Goal: Task Accomplishment & Management: Manage account settings

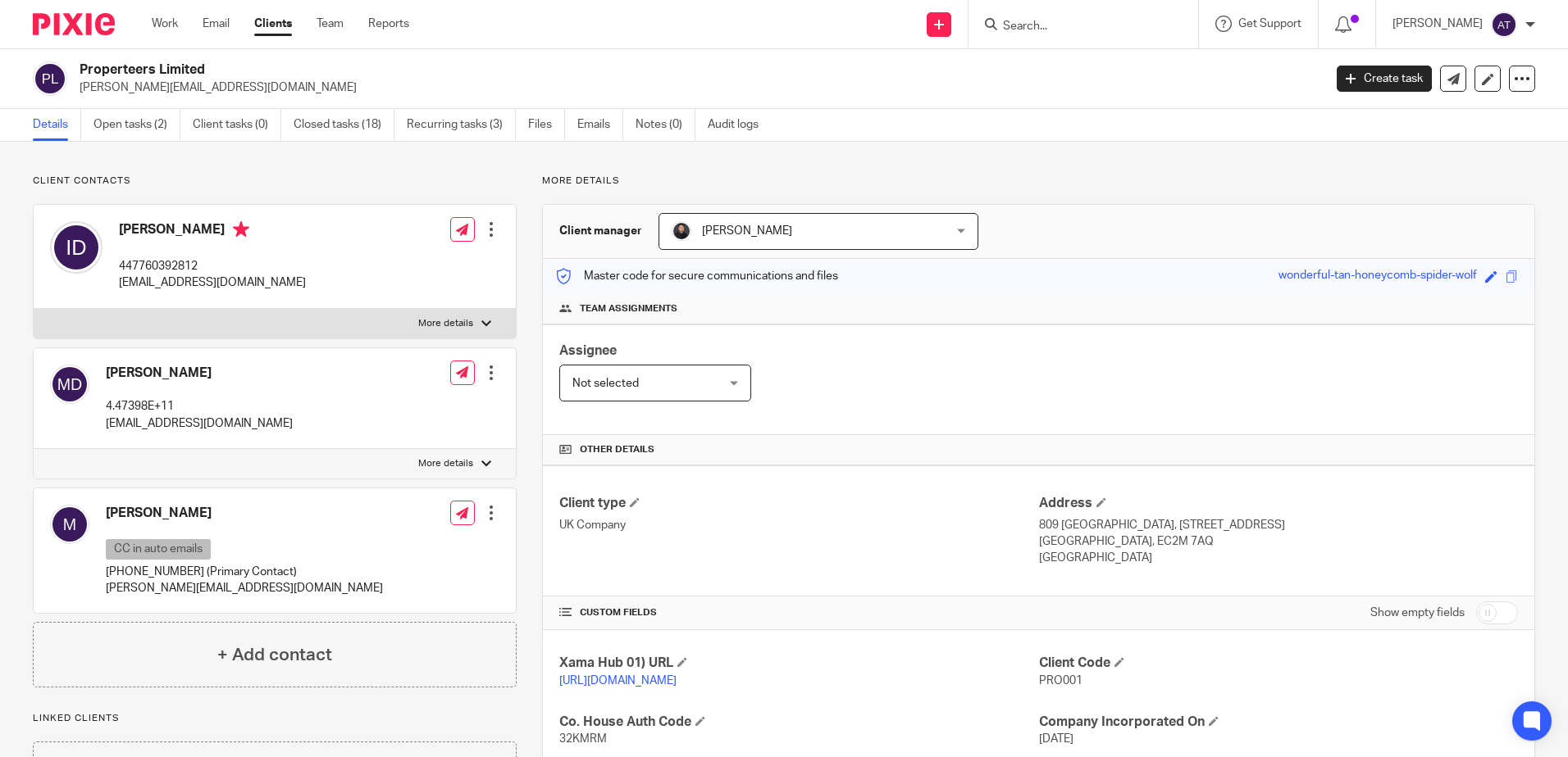
click at [1123, 12] on div at bounding box center [1083, 24] width 229 height 49
click at [1127, 23] on input "Search" at bounding box center [1075, 27] width 148 height 15
click at [1066, 19] on input "miles ja" at bounding box center [1075, 27] width 148 height 15
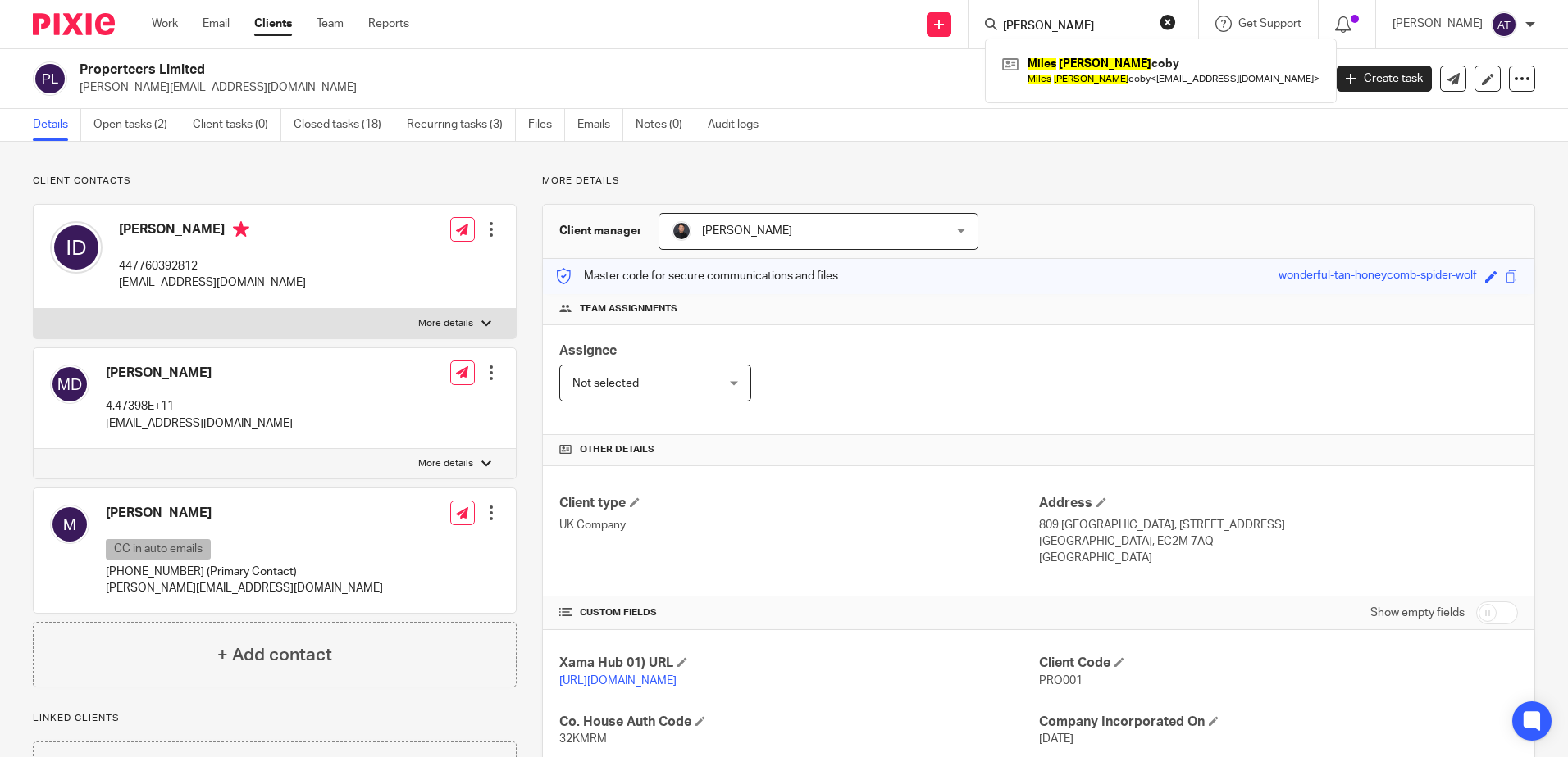
click at [1066, 19] on input "miles ja" at bounding box center [1075, 27] width 148 height 15
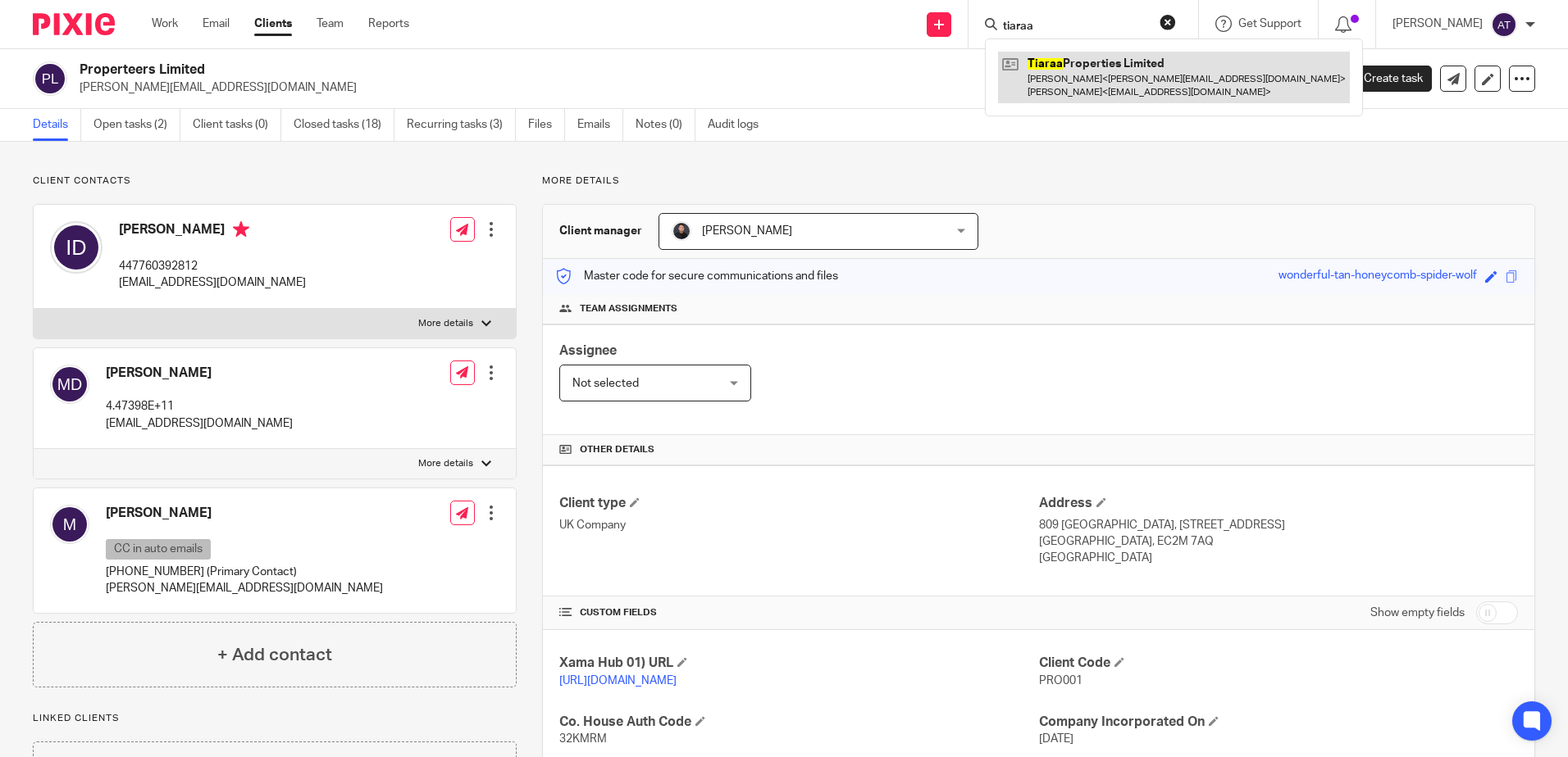
type input "tiaraa"
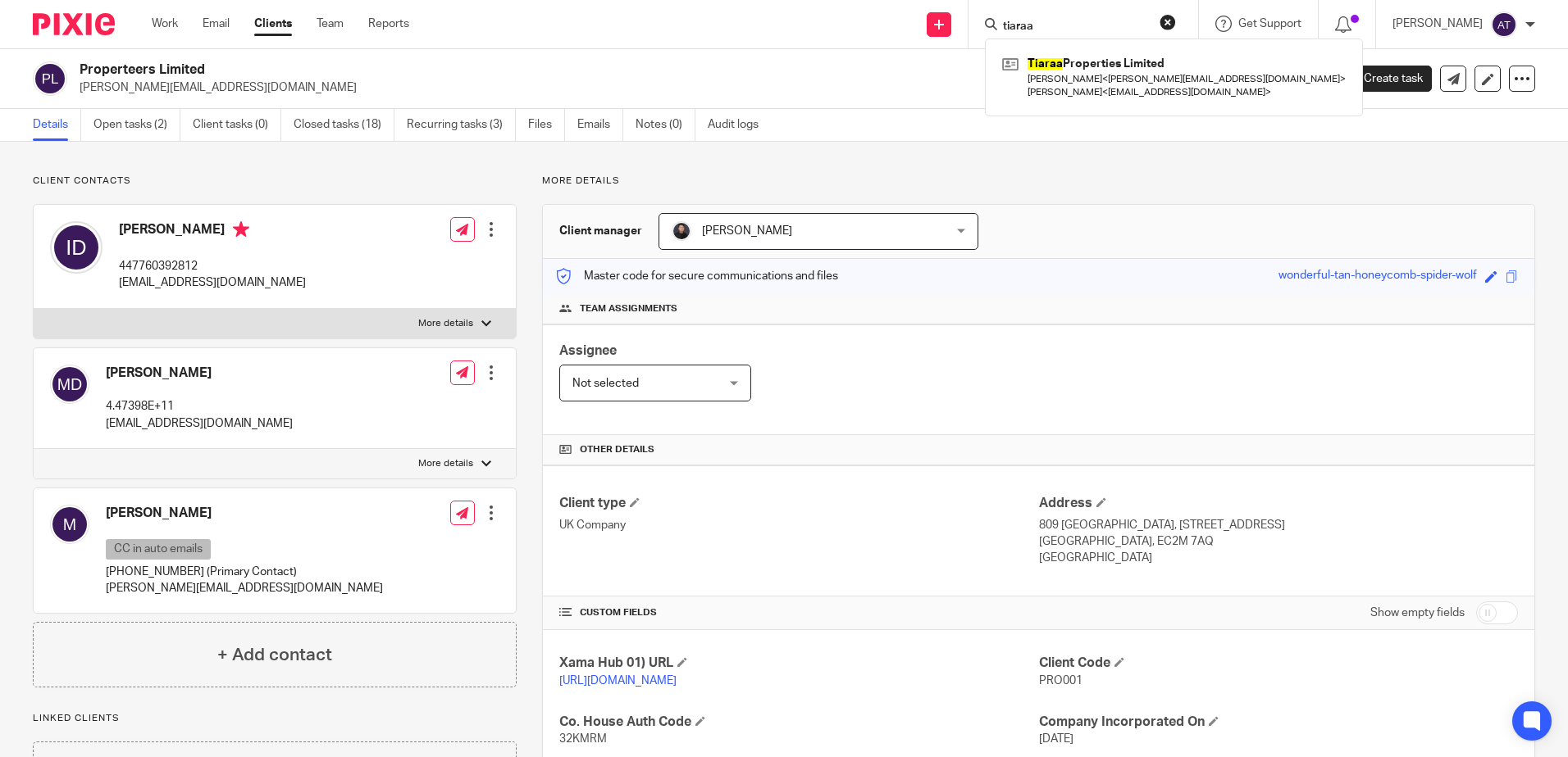
drag, startPoint x: 268, startPoint y: 82, endPoint x: 76, endPoint y: 89, distance: 192.1
click at [76, 89] on div "Properteers Limited m.dabboussi@properteers.co.uk" at bounding box center [672, 79] width 1279 height 35
drag, startPoint x: 76, startPoint y: 89, endPoint x: 220, endPoint y: 61, distance: 146.7
click at [220, 61] on h2 "Properteers Limited" at bounding box center [572, 70] width 986 height 17
drag, startPoint x: 205, startPoint y: 68, endPoint x: 83, endPoint y: 74, distance: 122.1
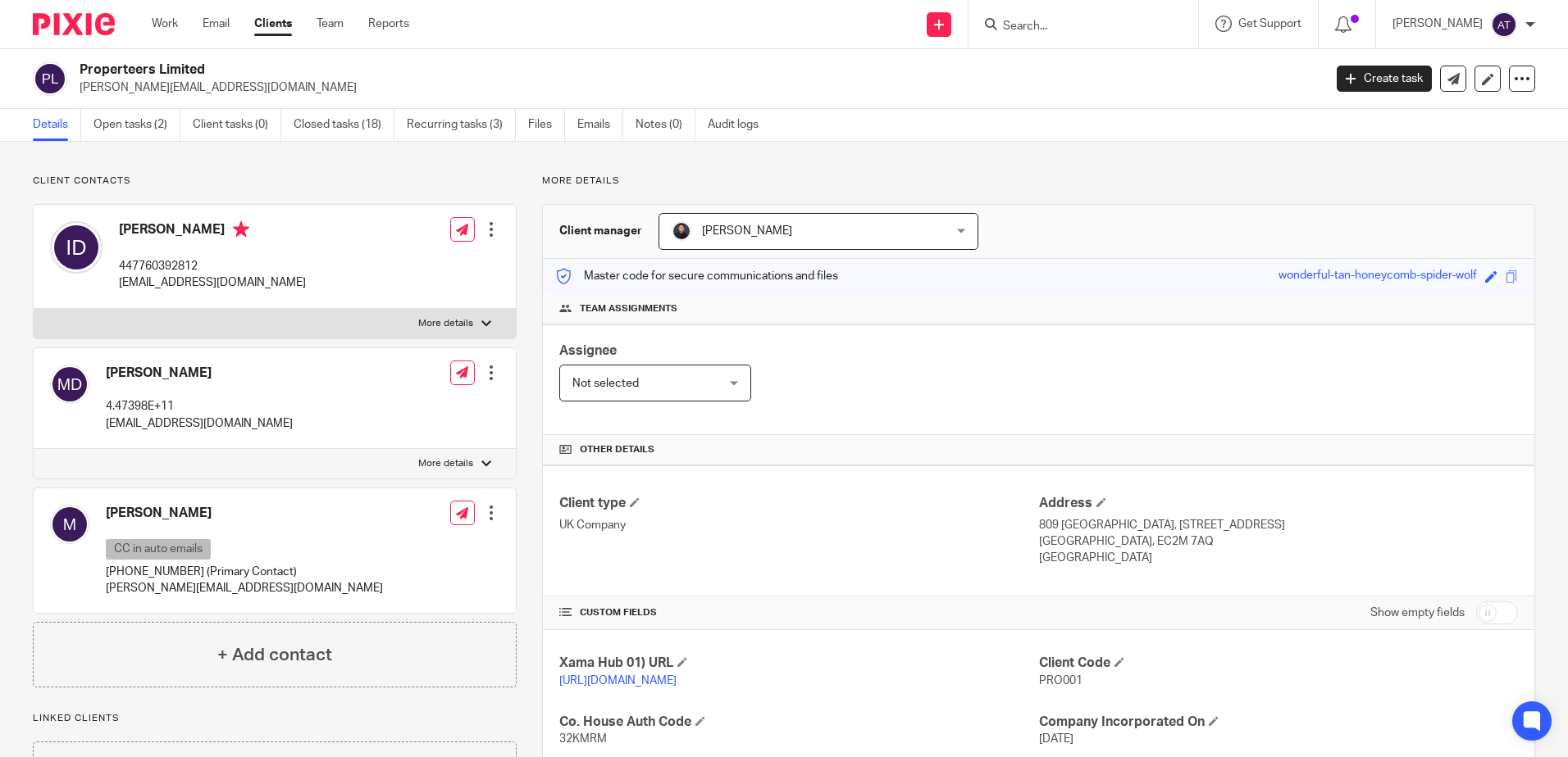
click at [83, 74] on h2 "Properteers Limited" at bounding box center [572, 70] width 986 height 17
copy h2 "Properteers Limited"
drag, startPoint x: 307, startPoint y: 280, endPoint x: 116, endPoint y: 285, distance: 191.1
click at [116, 285] on div "Issam Dabboussi 447760392812 issamdabboussi@gmail.com Edit contact Create clien…" at bounding box center [275, 258] width 482 height 104
copy p "issamdabboussi@gmail.com"
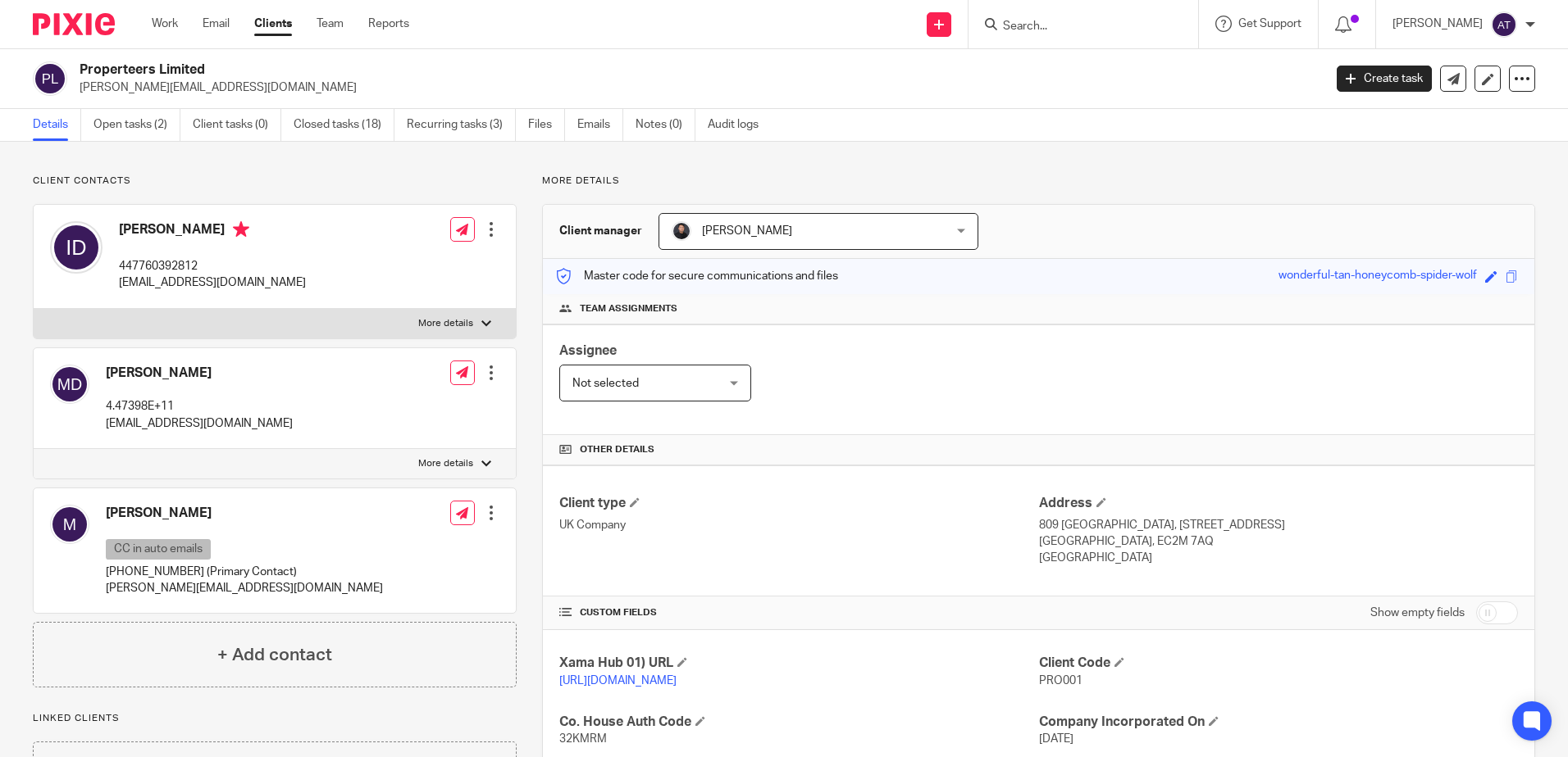
click at [304, 84] on p "[PERSON_NAME][EMAIL_ADDRESS][DOMAIN_NAME]" at bounding box center [696, 88] width 1232 height 16
drag, startPoint x: 268, startPoint y: 87, endPoint x: 73, endPoint y: 100, distance: 195.4
click at [73, 100] on div "Properteers Limited m.dabboussi@properteers.co.uk Create task Update from Compa…" at bounding box center [784, 79] width 1568 height 60
drag, startPoint x: 260, startPoint y: 424, endPoint x: 97, endPoint y: 431, distance: 163.2
click at [97, 431] on div "Mouhammad Dabboussi 4.47398E+11 mdaboucy@gmail.com Edit contact Create client f…" at bounding box center [275, 399] width 482 height 101
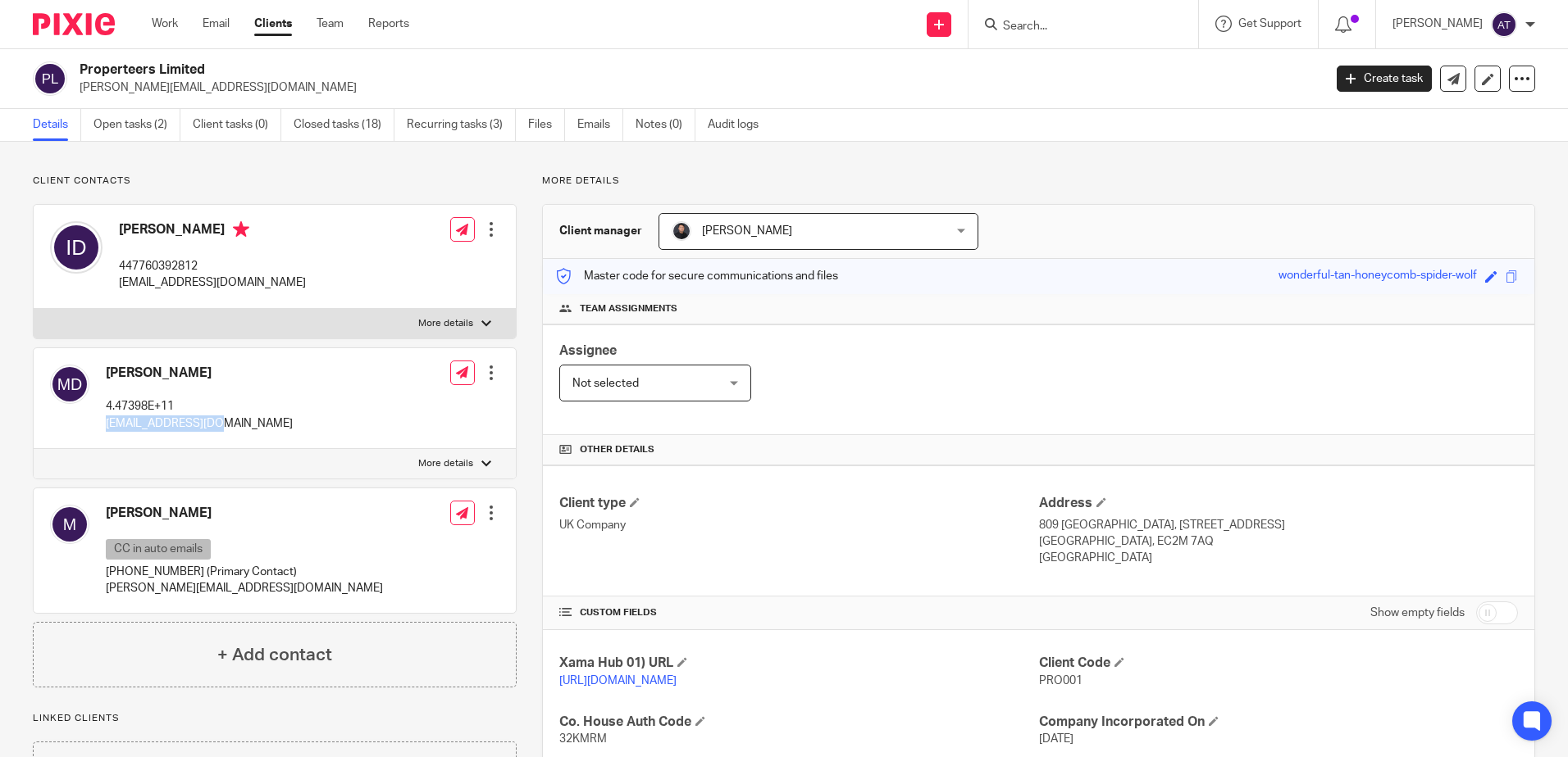
copy p "mdaboucy@gmail.com"
click at [282, 208] on div "Issam Dabboussi 447760392812 issamdabboussi@gmail.com Edit contact Create clien…" at bounding box center [275, 258] width 482 height 104
drag, startPoint x: 231, startPoint y: 423, endPoint x: 120, endPoint y: 425, distance: 111.0
click at [120, 425] on p "mdaboucy@gmail.com" at bounding box center [199, 423] width 187 height 16
click at [403, 590] on div "Mustafa CC in auto emails +44 7312056732 (Primary Contact) m.abdelhalim@firstpr…" at bounding box center [275, 551] width 482 height 125
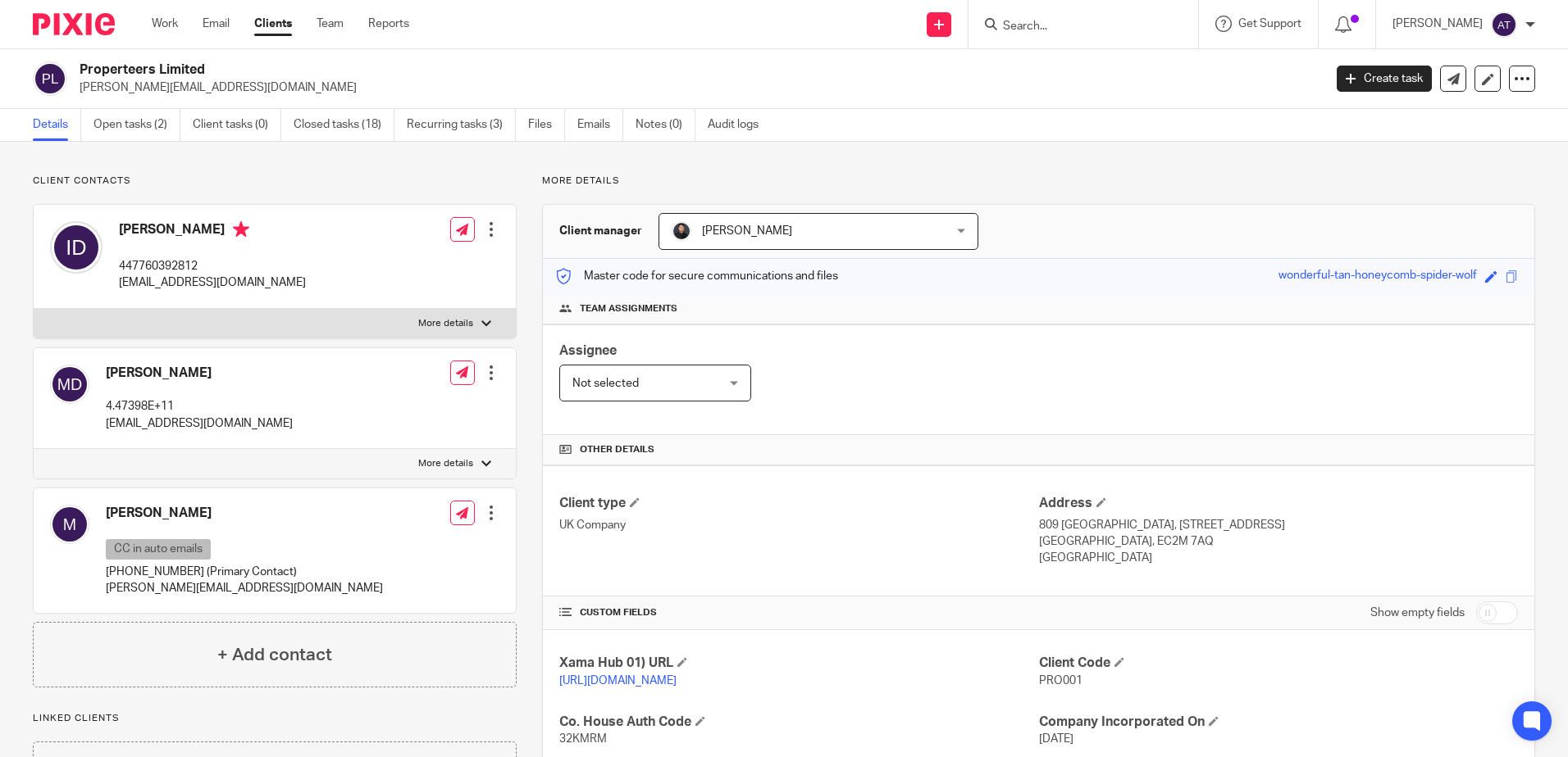
drag, startPoint x: 388, startPoint y: 591, endPoint x: 102, endPoint y: 604, distance: 286.3
click at [102, 604] on div "Mustafa CC in auto emails +44 7312056732 (Primary Contact) m.abdelhalim@firstpr…" at bounding box center [275, 551] width 482 height 125
copy p "m.abdelhalim@firstprojectsinternational.com"
drag, startPoint x: 278, startPoint y: 90, endPoint x: 260, endPoint y: 90, distance: 18.0
click at [277, 90] on p "[PERSON_NAME][EMAIL_ADDRESS][DOMAIN_NAME]" at bounding box center [696, 88] width 1232 height 16
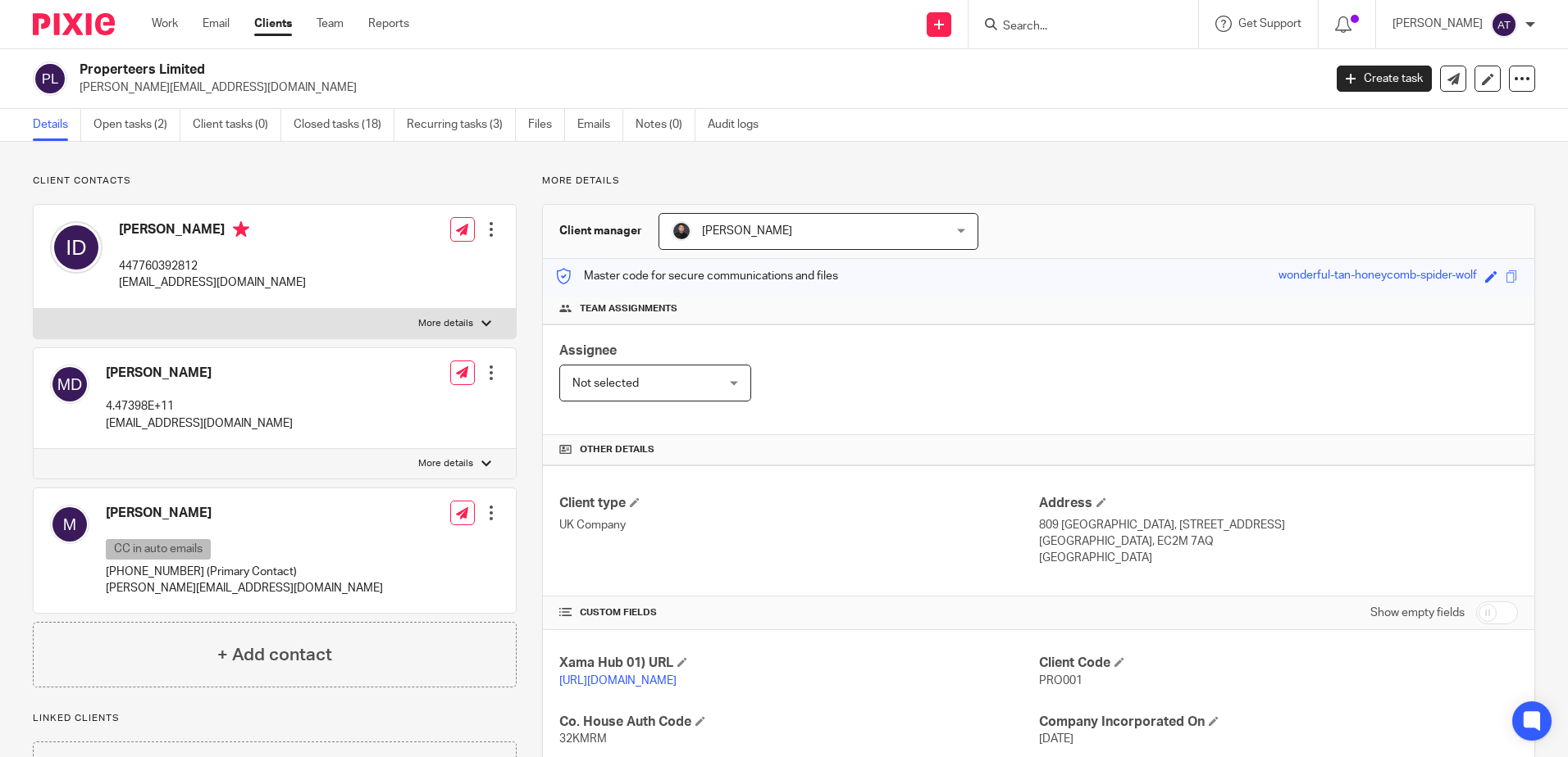
drag, startPoint x: 260, startPoint y: 90, endPoint x: 80, endPoint y: 105, distance: 180.6
click at [80, 105] on div "Properteers Limited m.dabboussi@properteers.co.uk Create task Update from Compa…" at bounding box center [784, 79] width 1568 height 60
copy p "[PERSON_NAME][EMAIL_ADDRESS][DOMAIN_NAME]"
click at [260, 185] on p "Client contacts" at bounding box center [275, 181] width 484 height 13
click at [342, 117] on link "Closed tasks (18)" at bounding box center [344, 125] width 101 height 32
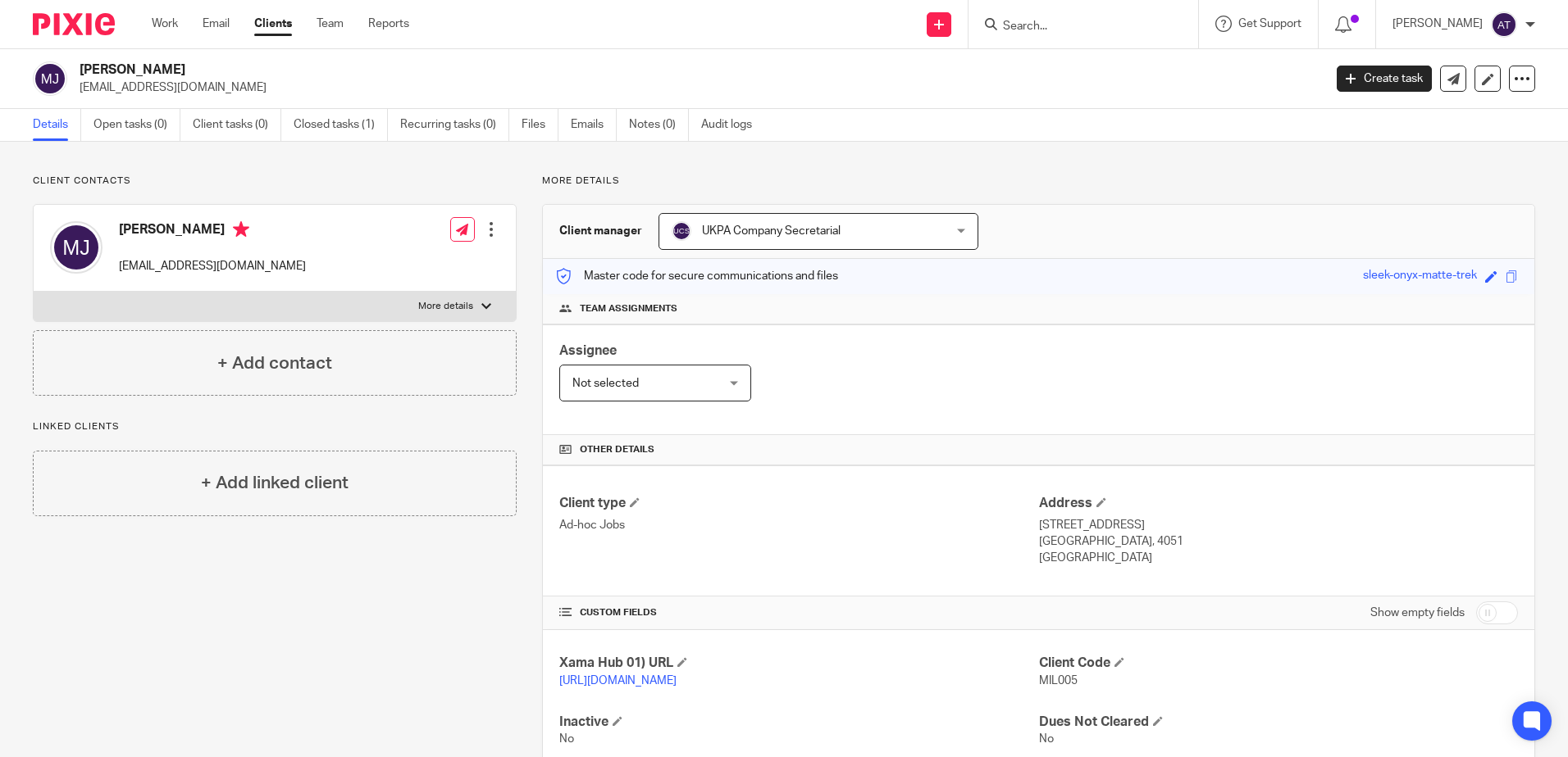
click at [1082, 34] on input "Search" at bounding box center [1075, 27] width 148 height 15
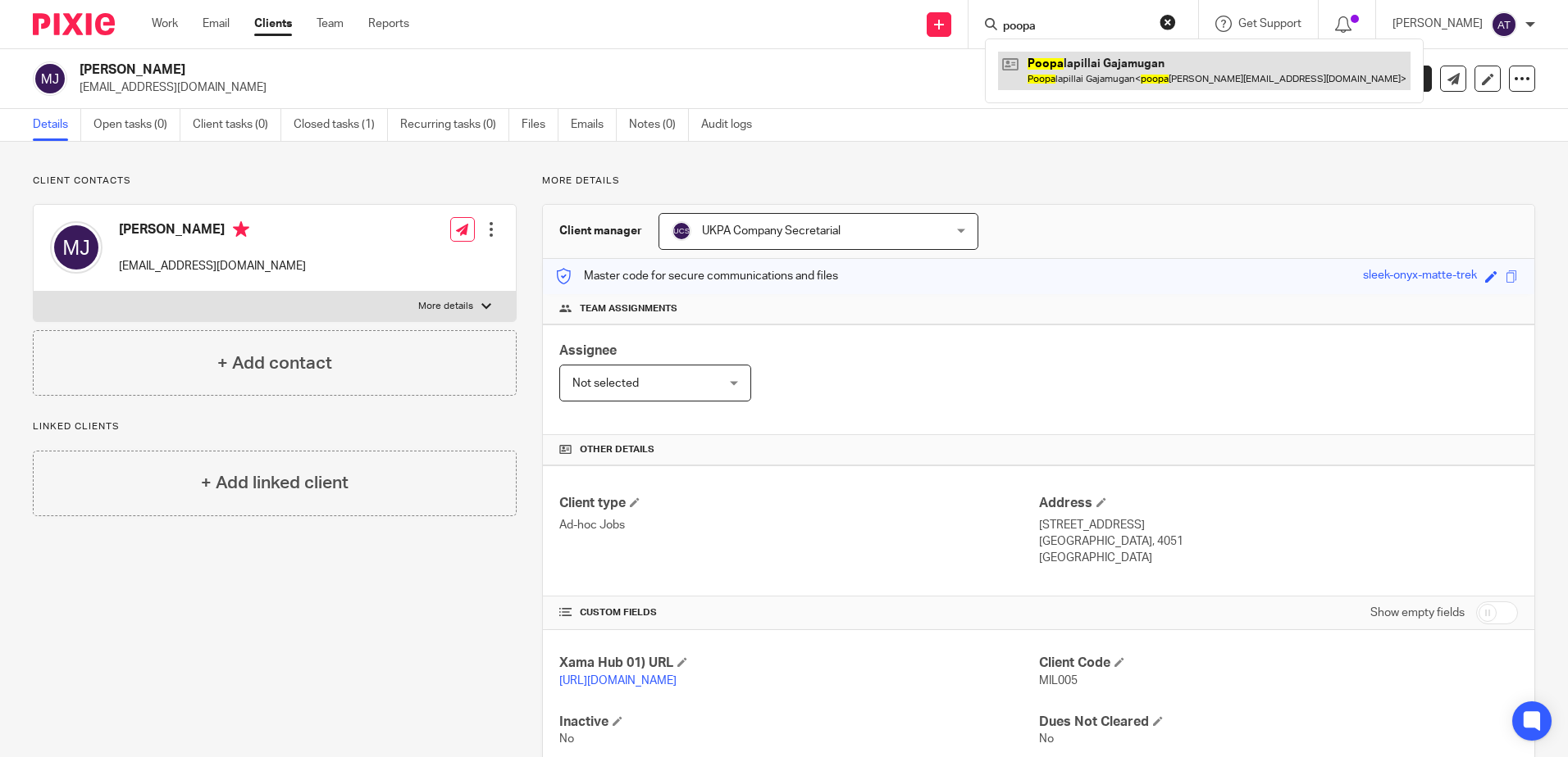
type input "poopa"
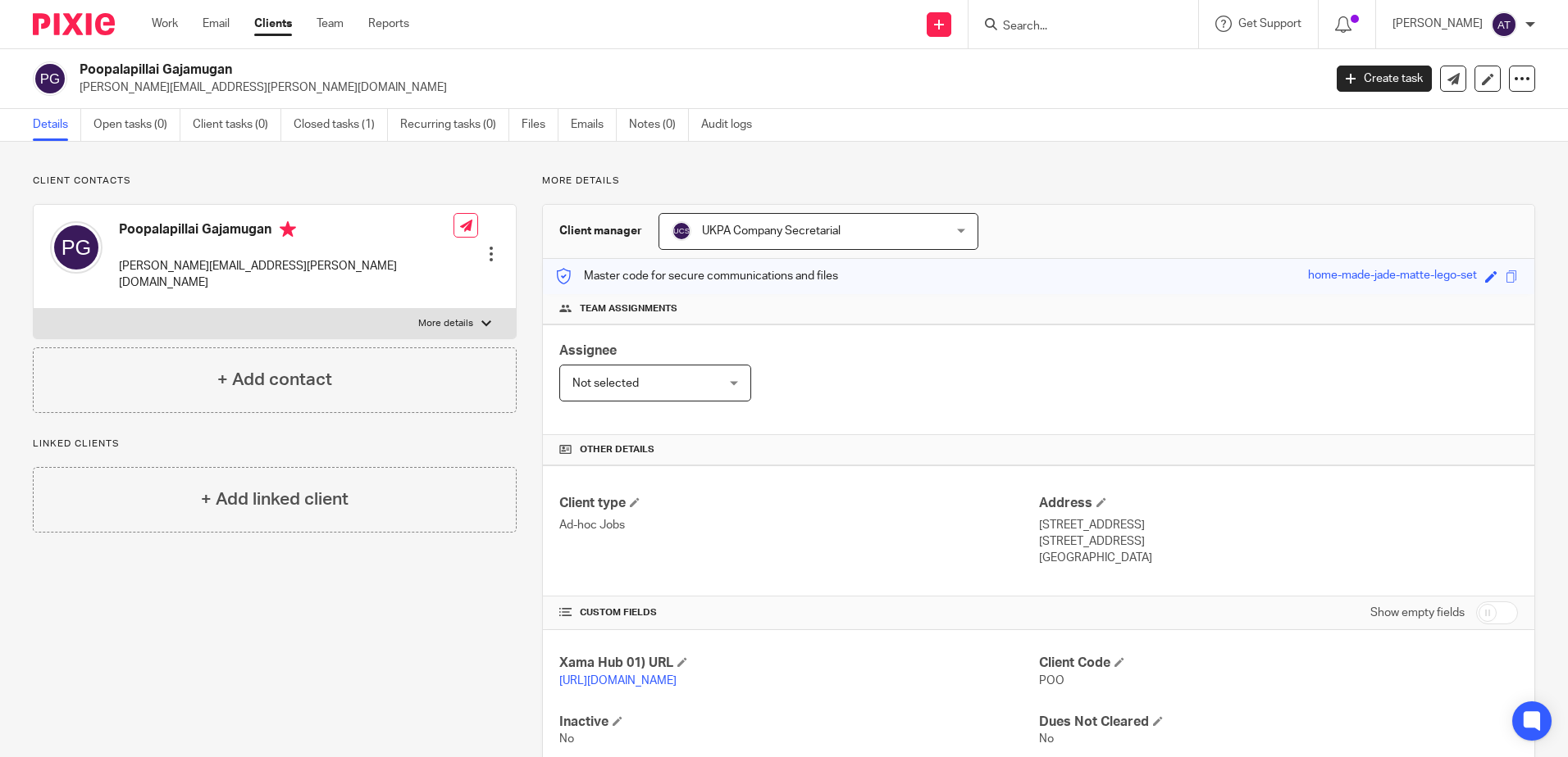
click at [1073, 14] on form at bounding box center [1088, 24] width 175 height 20
click at [1089, 27] on input "Search" at bounding box center [1075, 27] width 148 height 15
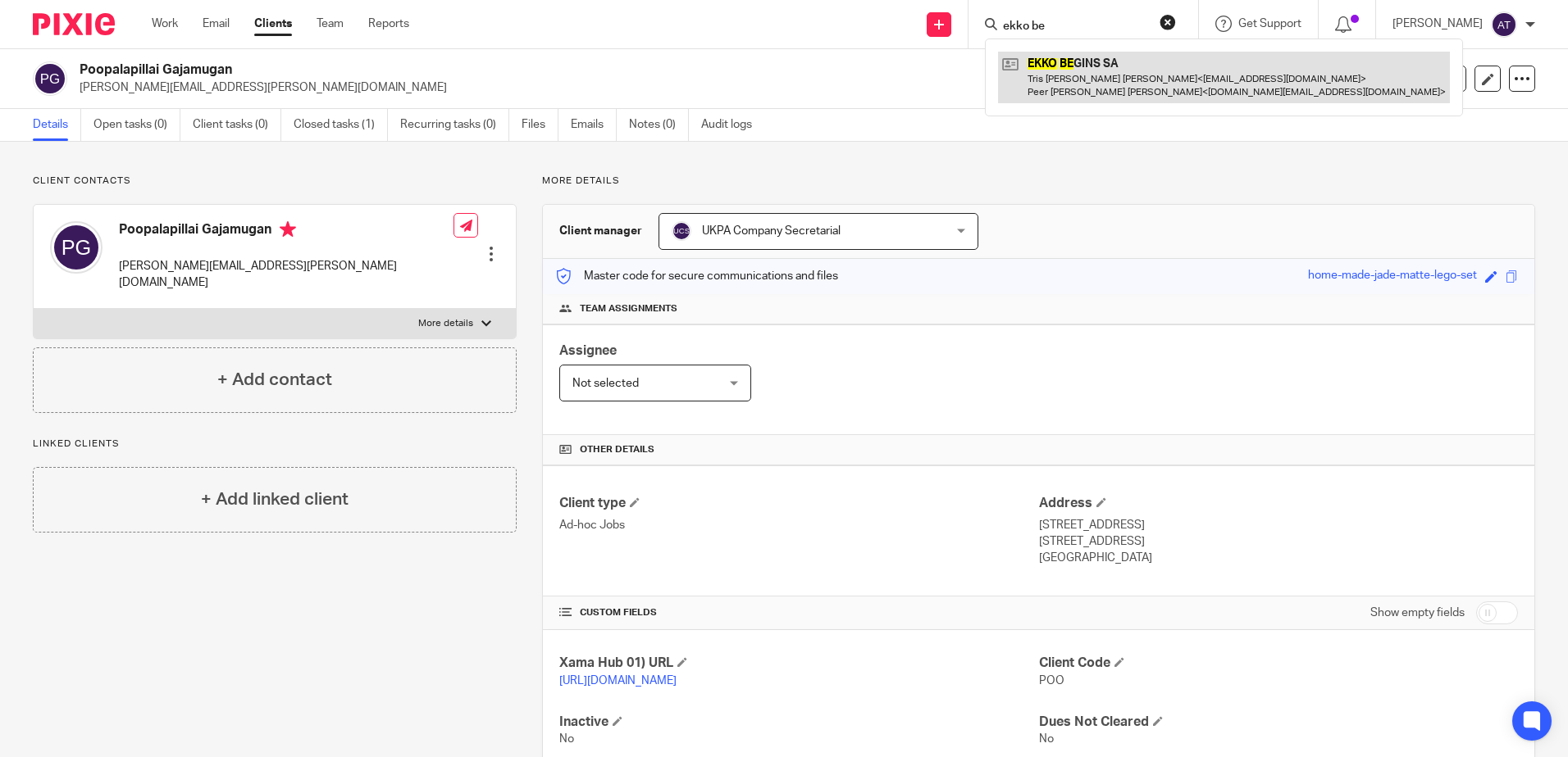
type input "ekko be"
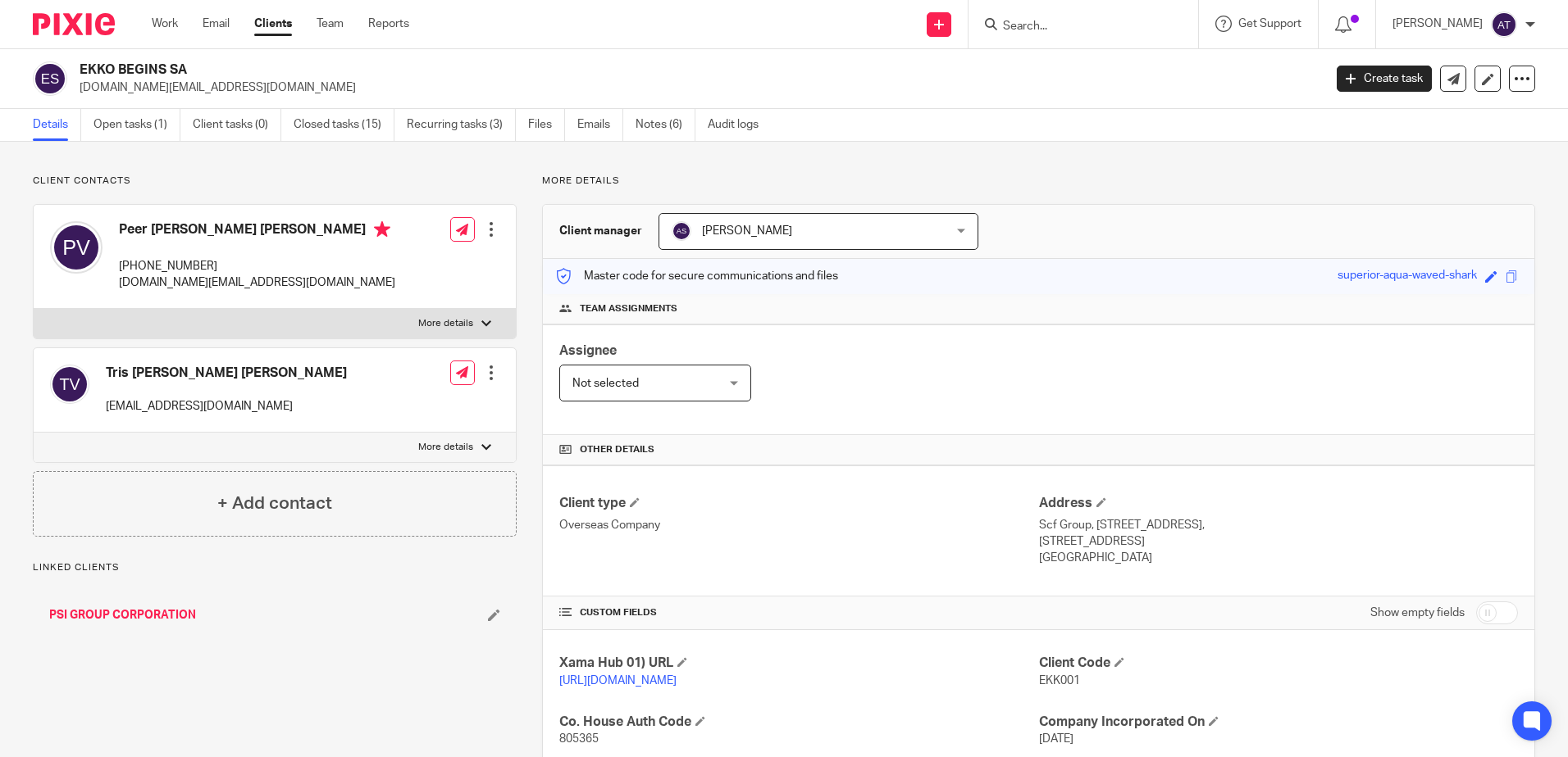
scroll to position [284, 0]
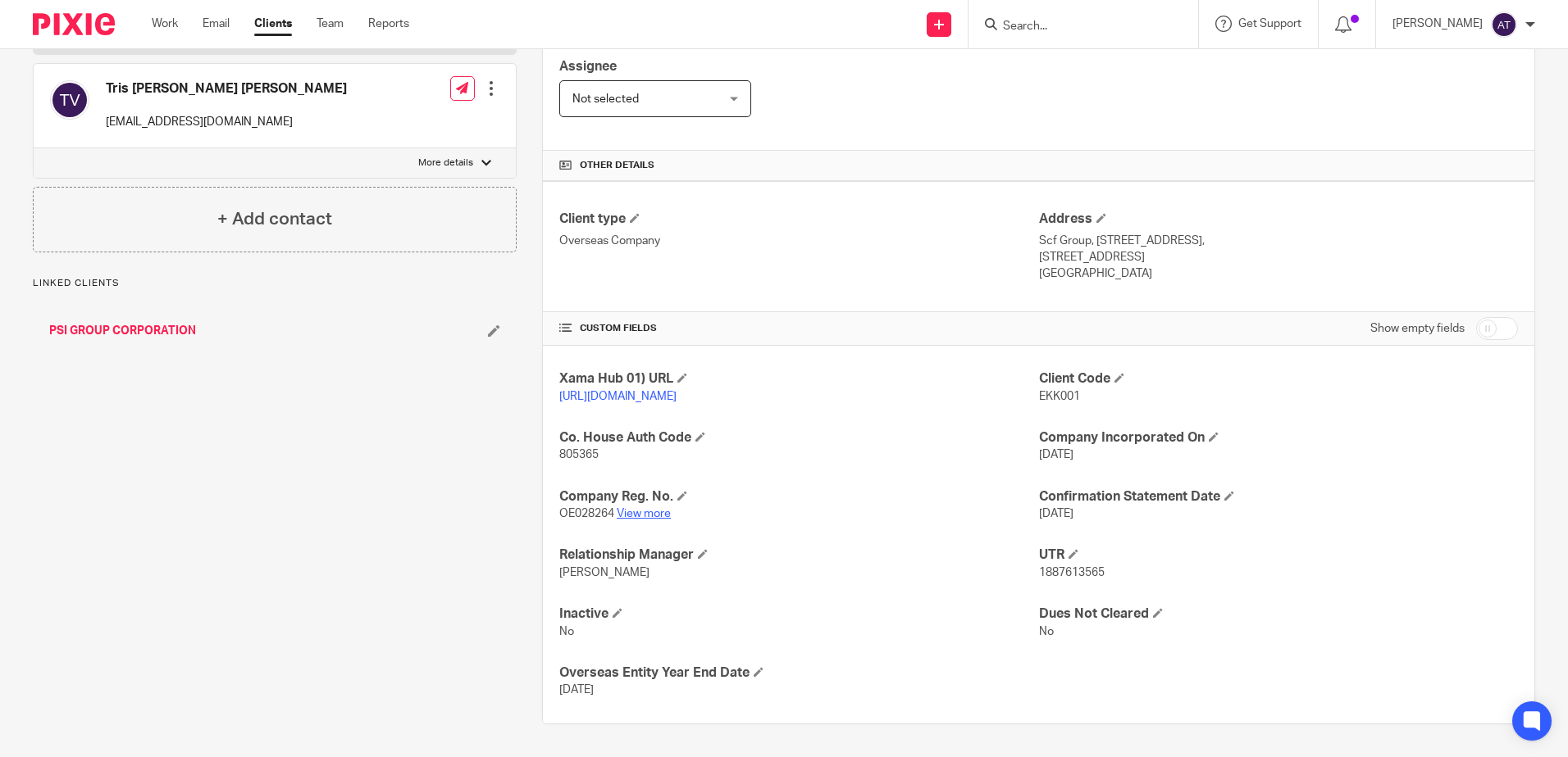
click at [624, 509] on link "View more" at bounding box center [644, 514] width 54 height 12
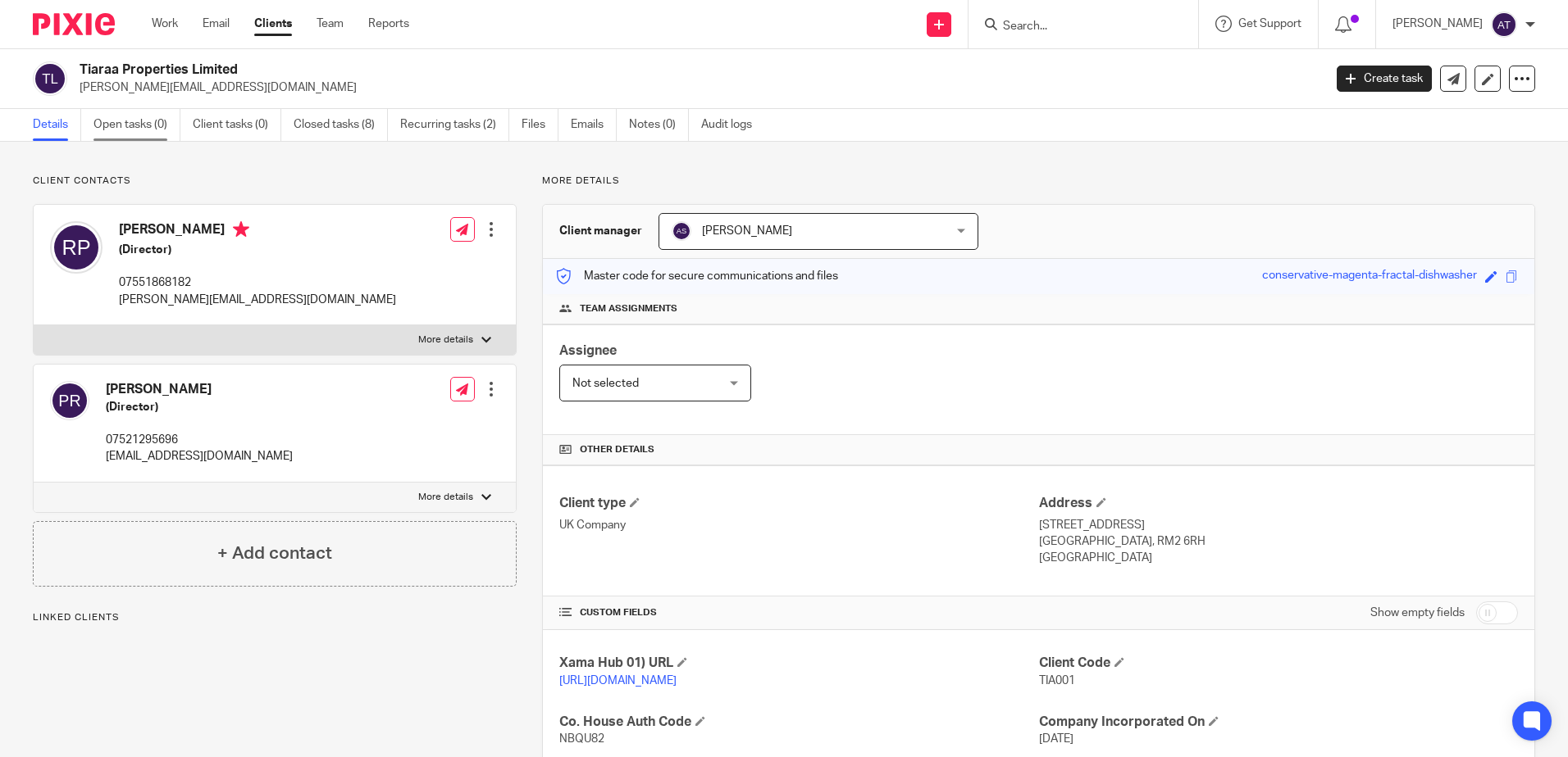
click at [150, 129] on link "Open tasks (0)" at bounding box center [137, 125] width 87 height 32
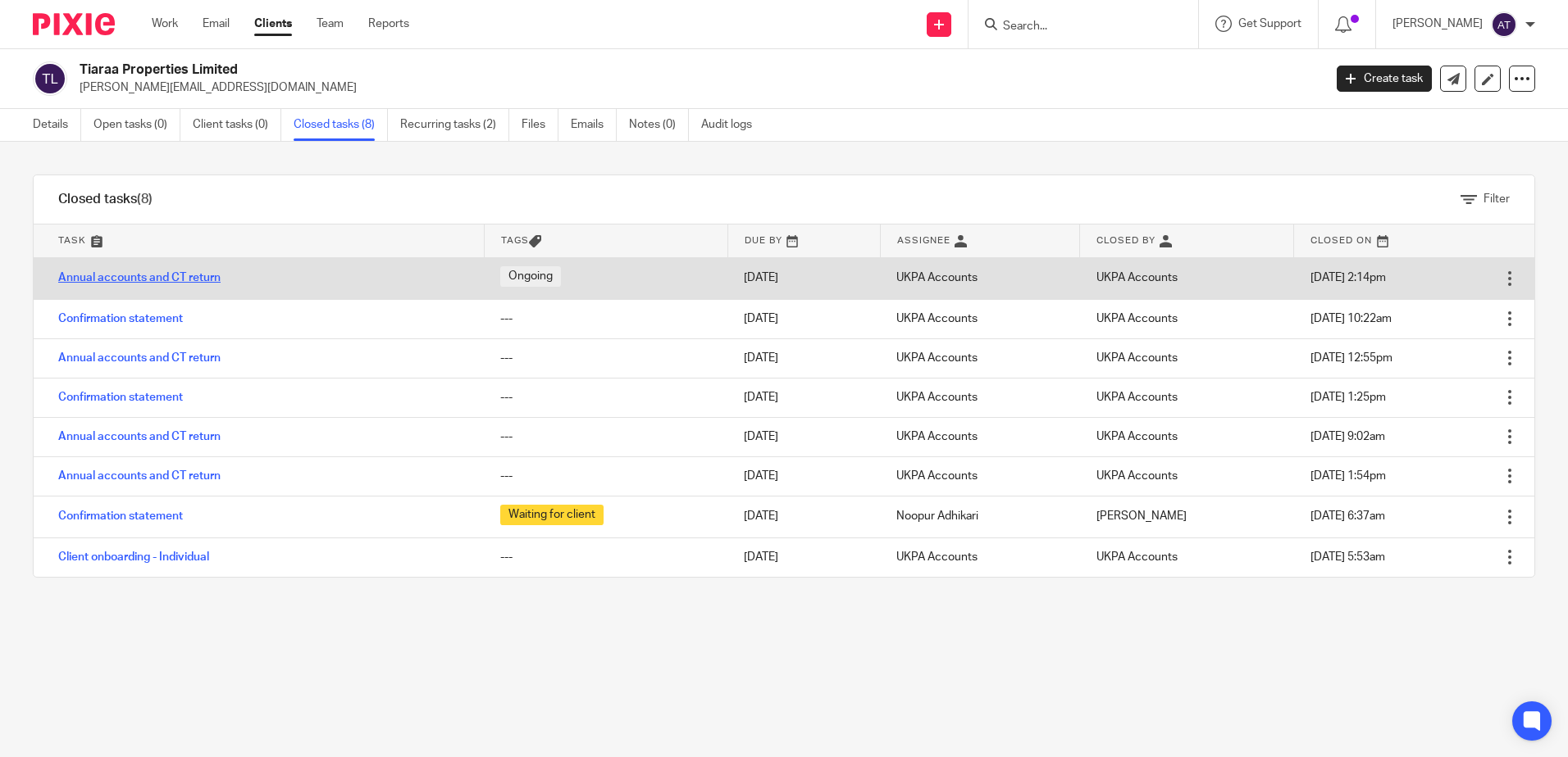
click at [180, 276] on link "Annual accounts and CT return" at bounding box center [139, 278] width 162 height 12
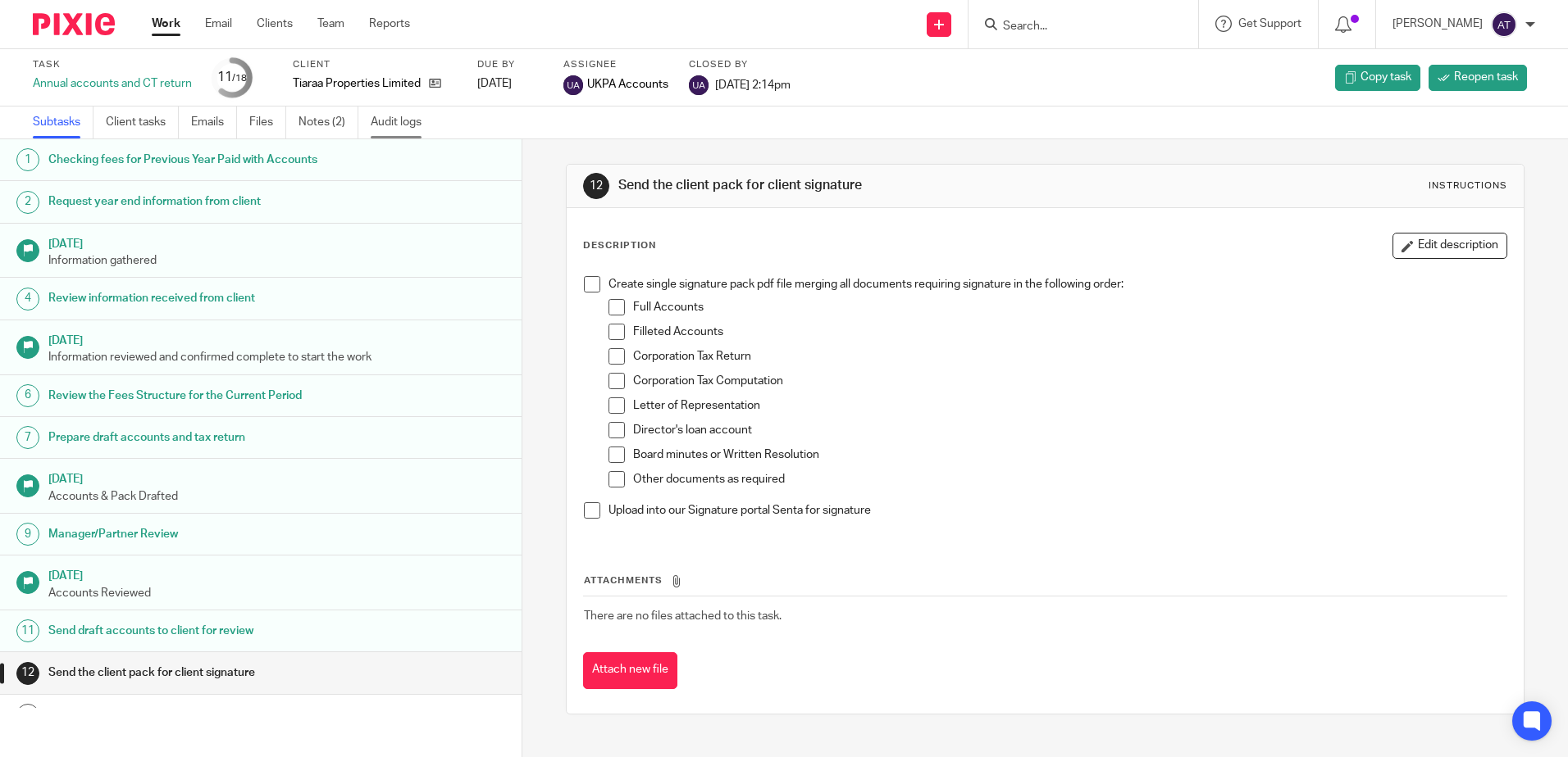
click at [407, 124] on link "Audit logs" at bounding box center [402, 122] width 63 height 32
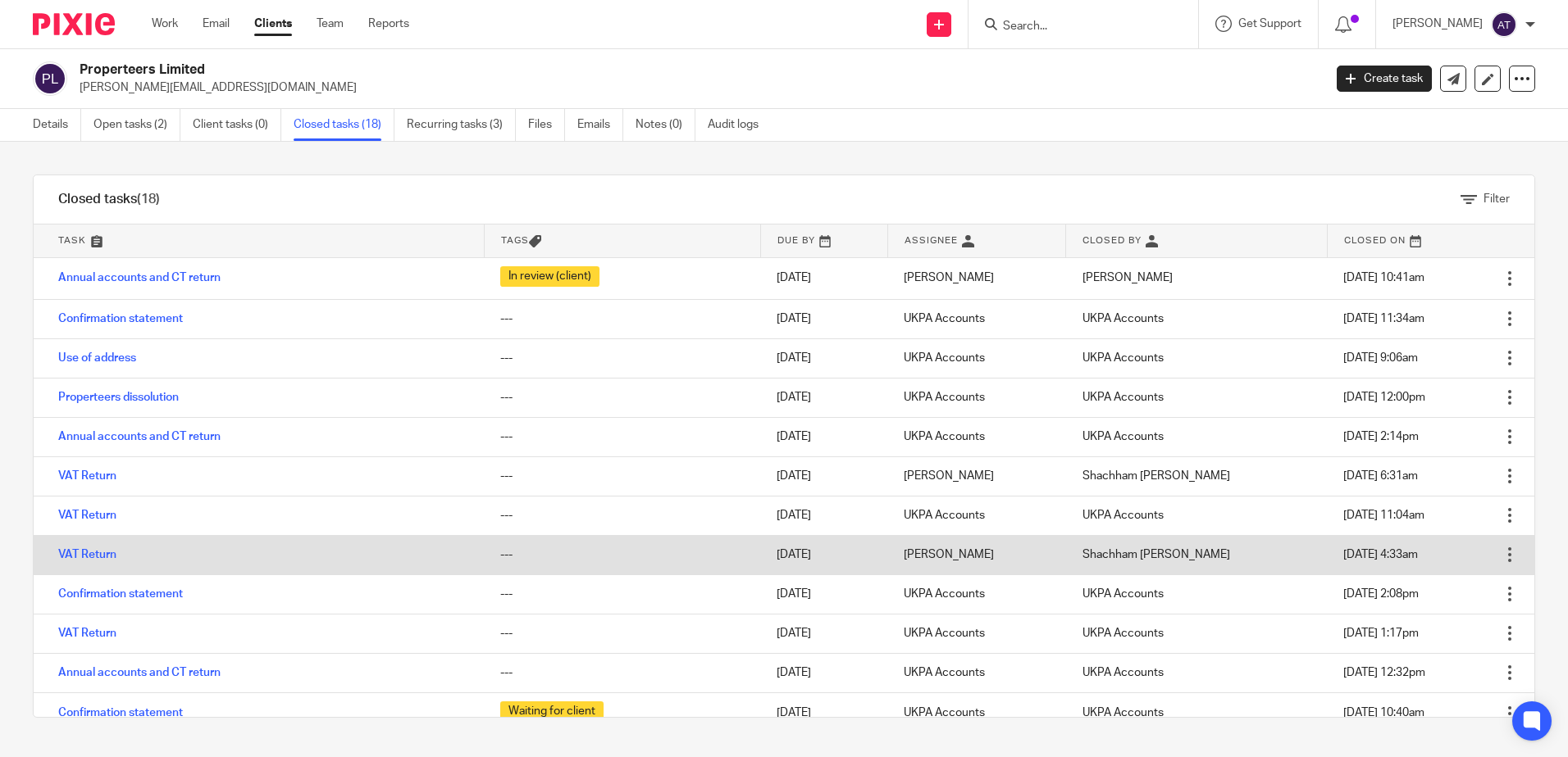
scroll to position [82, 0]
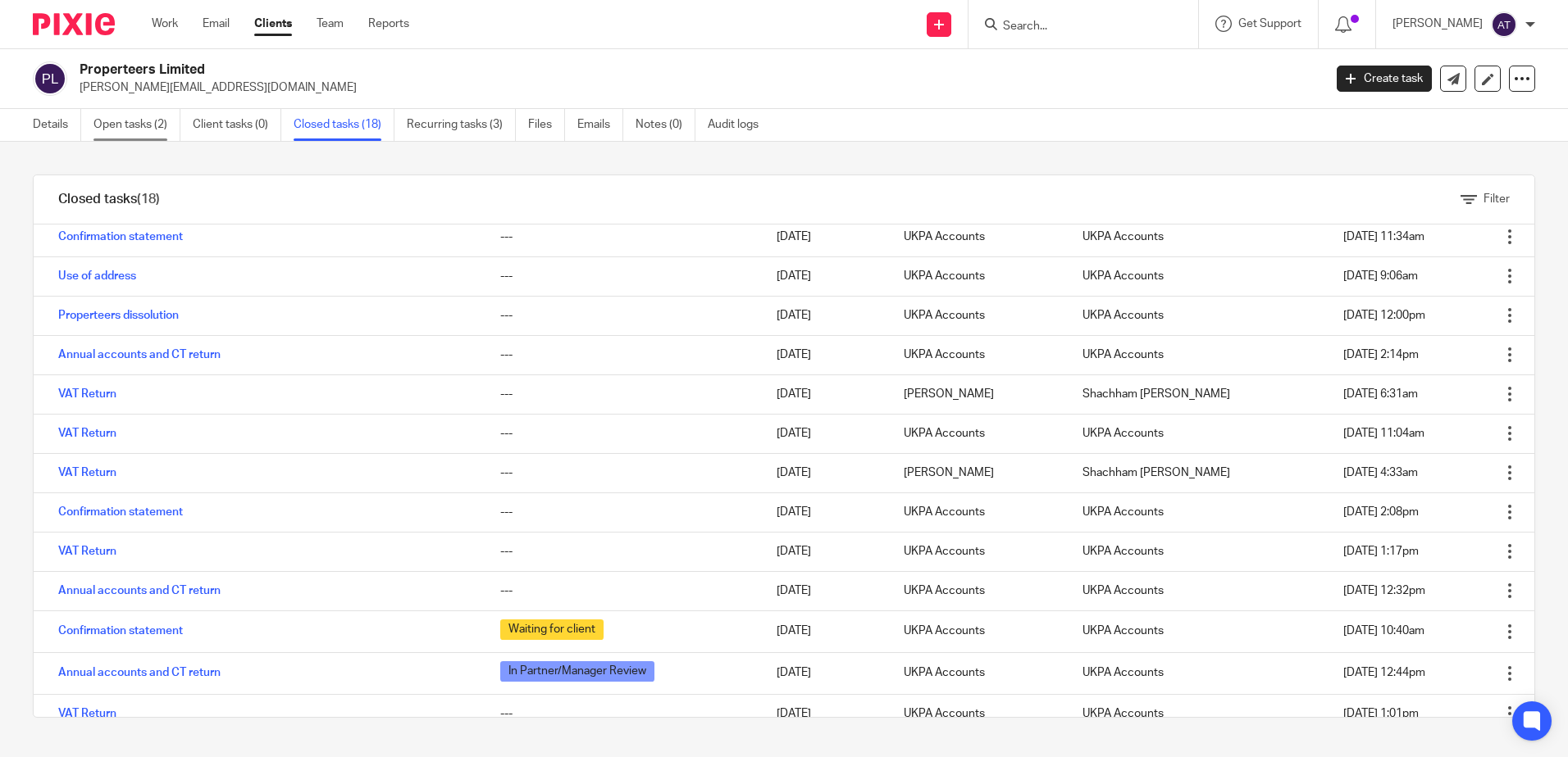
click at [136, 119] on link "Open tasks (2)" at bounding box center [137, 125] width 87 height 32
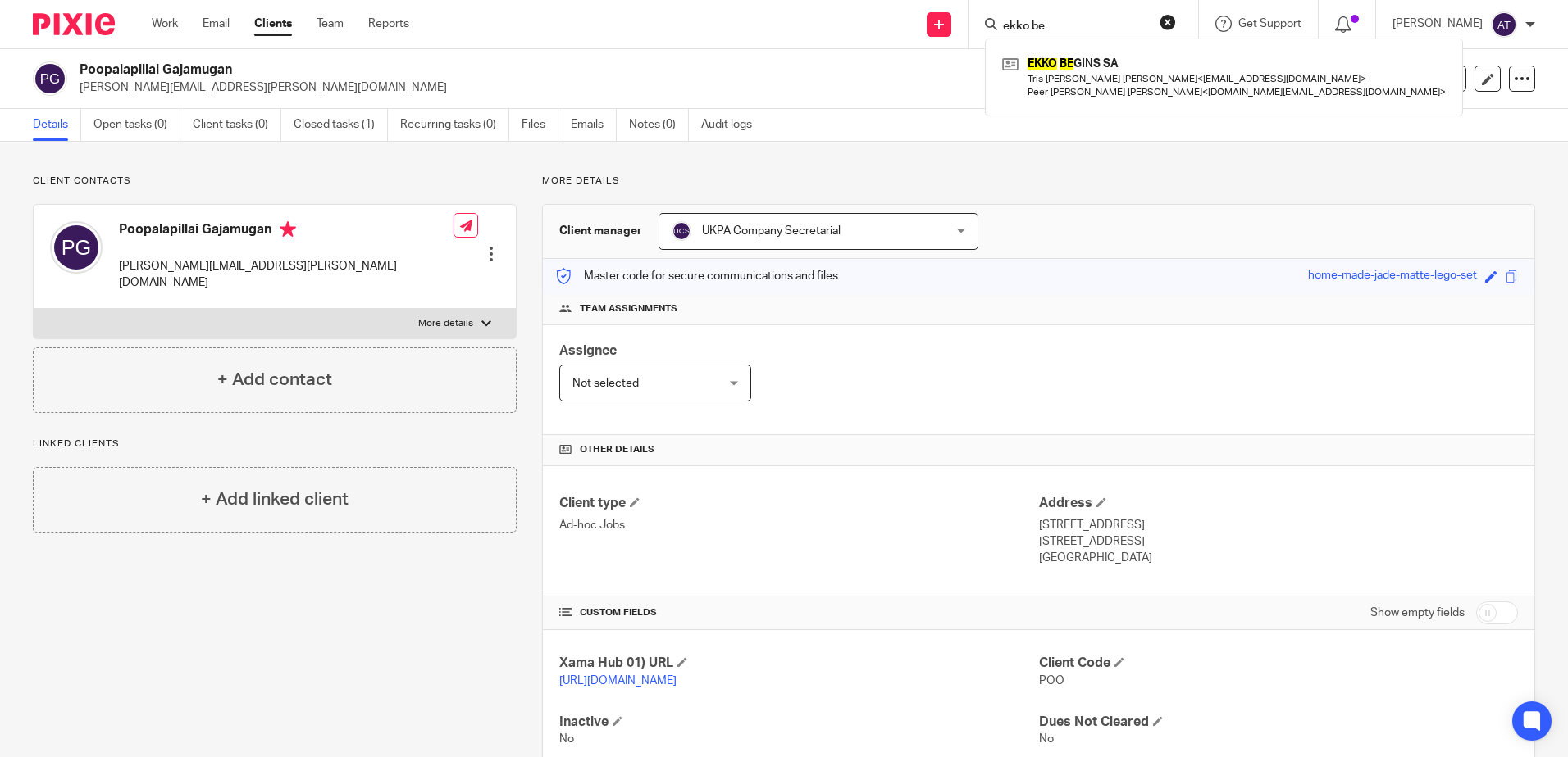
click at [1066, 26] on input "ekko be" at bounding box center [1075, 27] width 148 height 15
drag, startPoint x: 1066, startPoint y: 29, endPoint x: 1004, endPoint y: 27, distance: 62.0
click at [1004, 27] on input "ekko be" at bounding box center [1075, 27] width 148 height 15
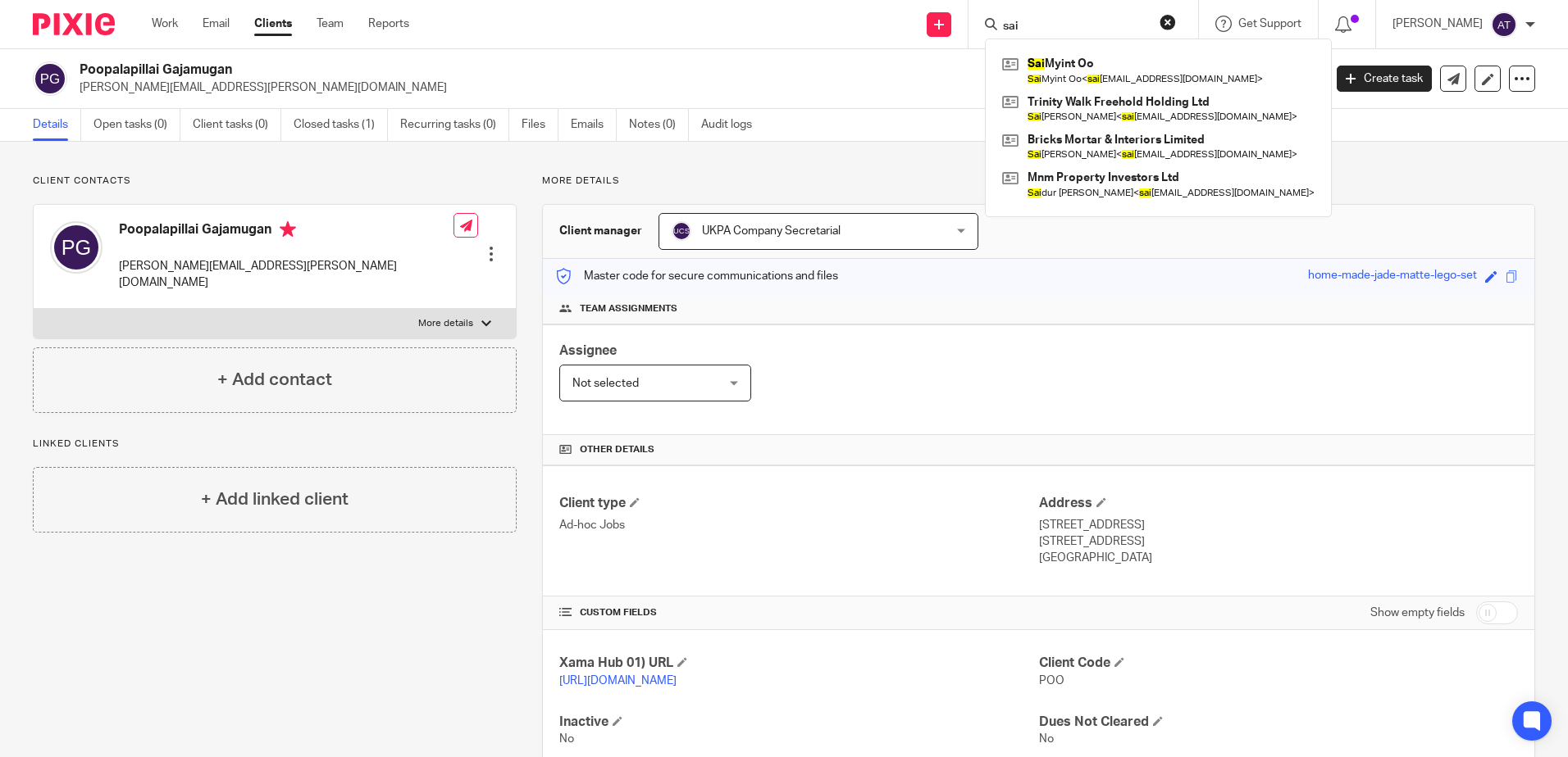
type input "sai"
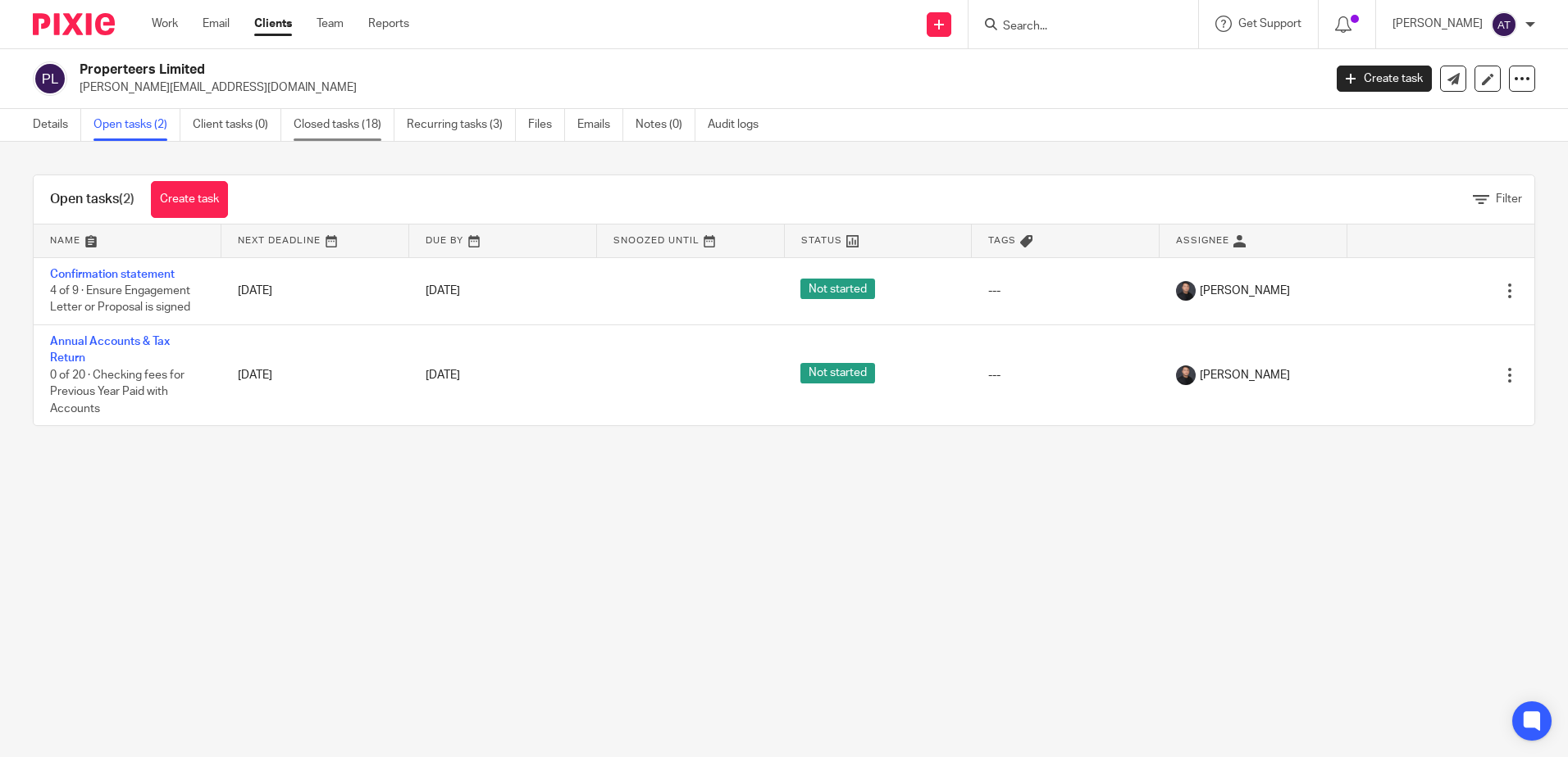
click at [349, 119] on link "Closed tasks (18)" at bounding box center [344, 125] width 101 height 32
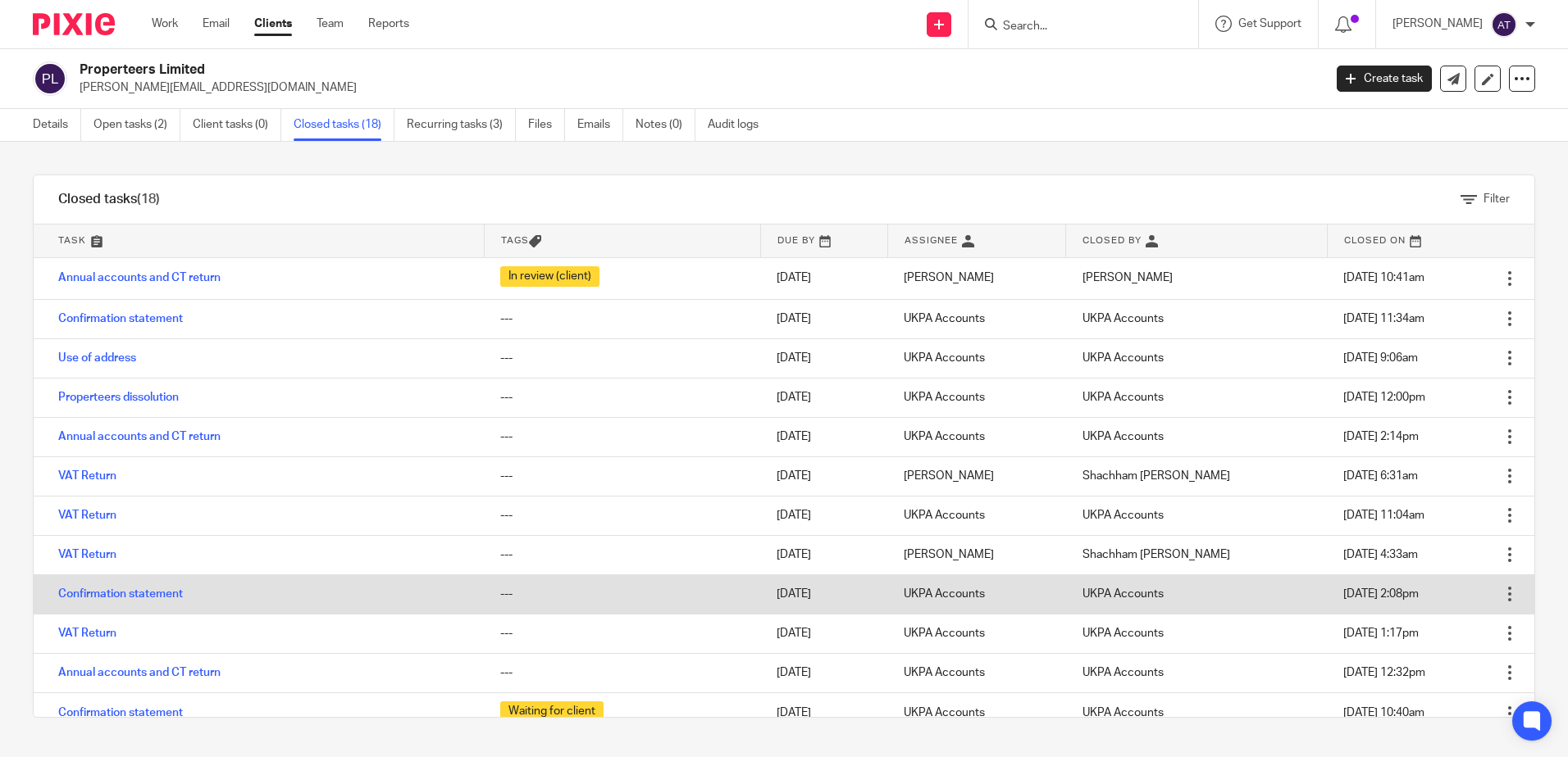
click at [720, 606] on td "---" at bounding box center [622, 594] width 276 height 39
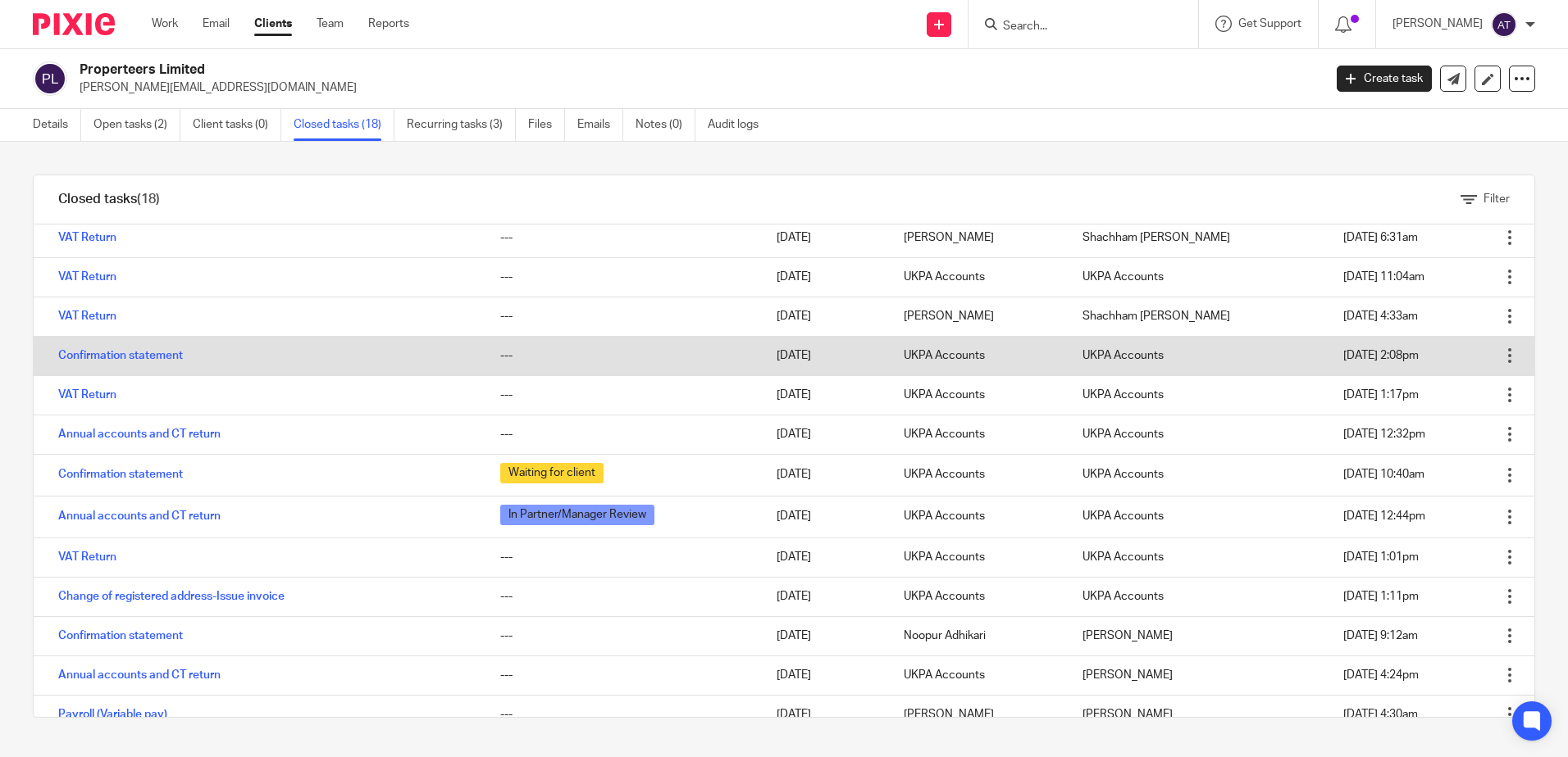
scroll to position [256, 0]
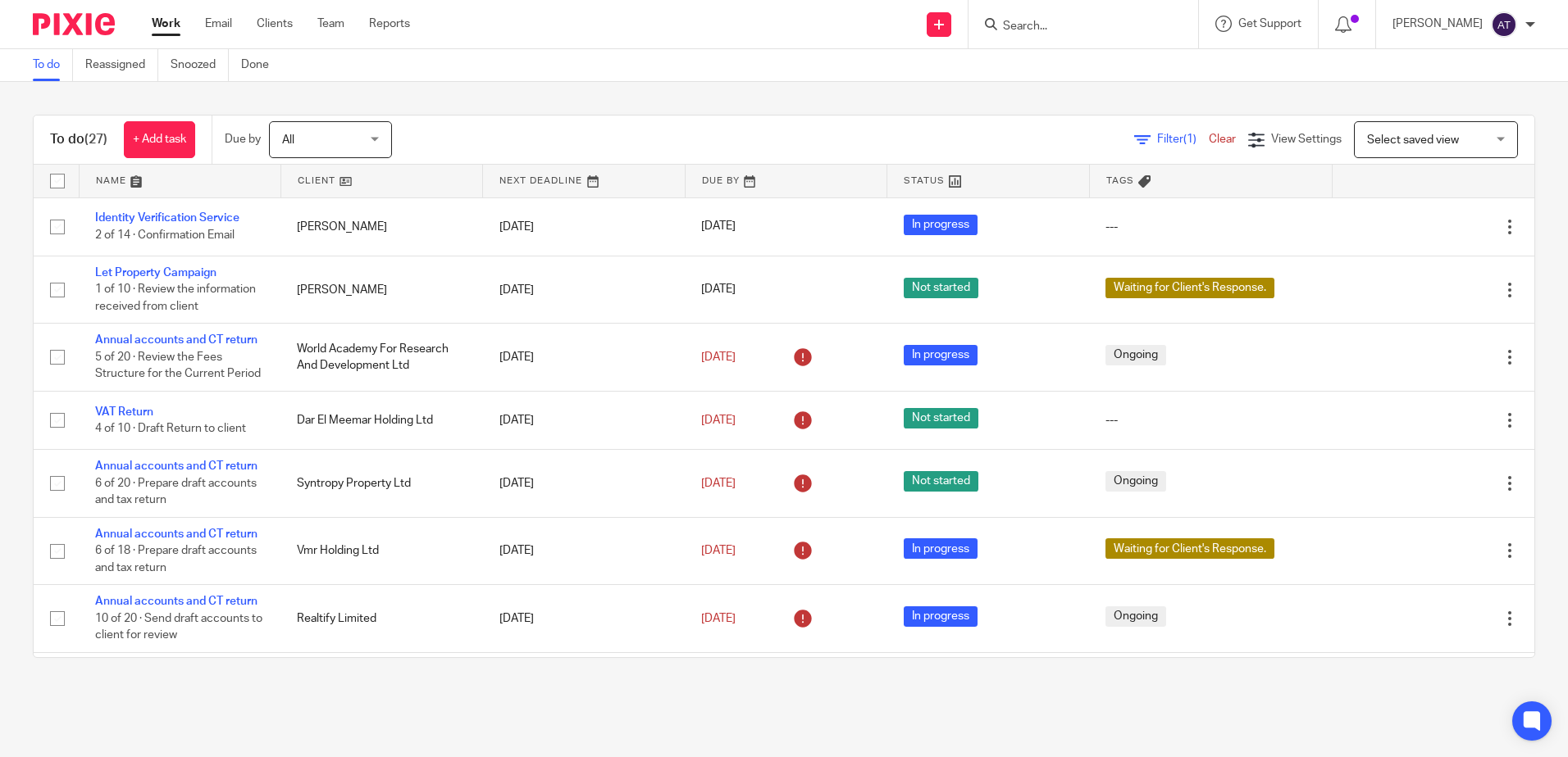
click at [1081, 31] on input "Search" at bounding box center [1075, 27] width 148 height 15
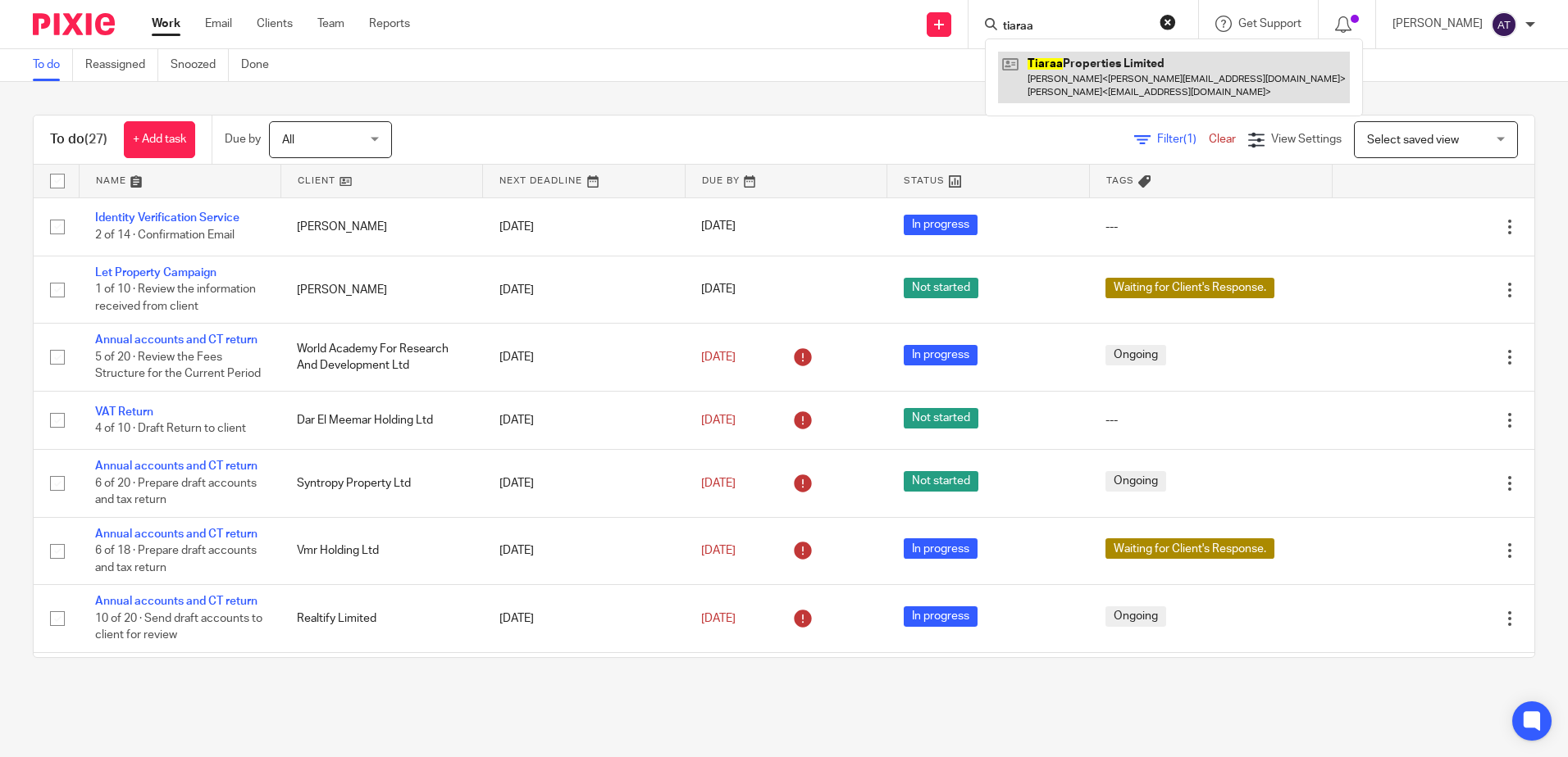
type input "tiaraa"
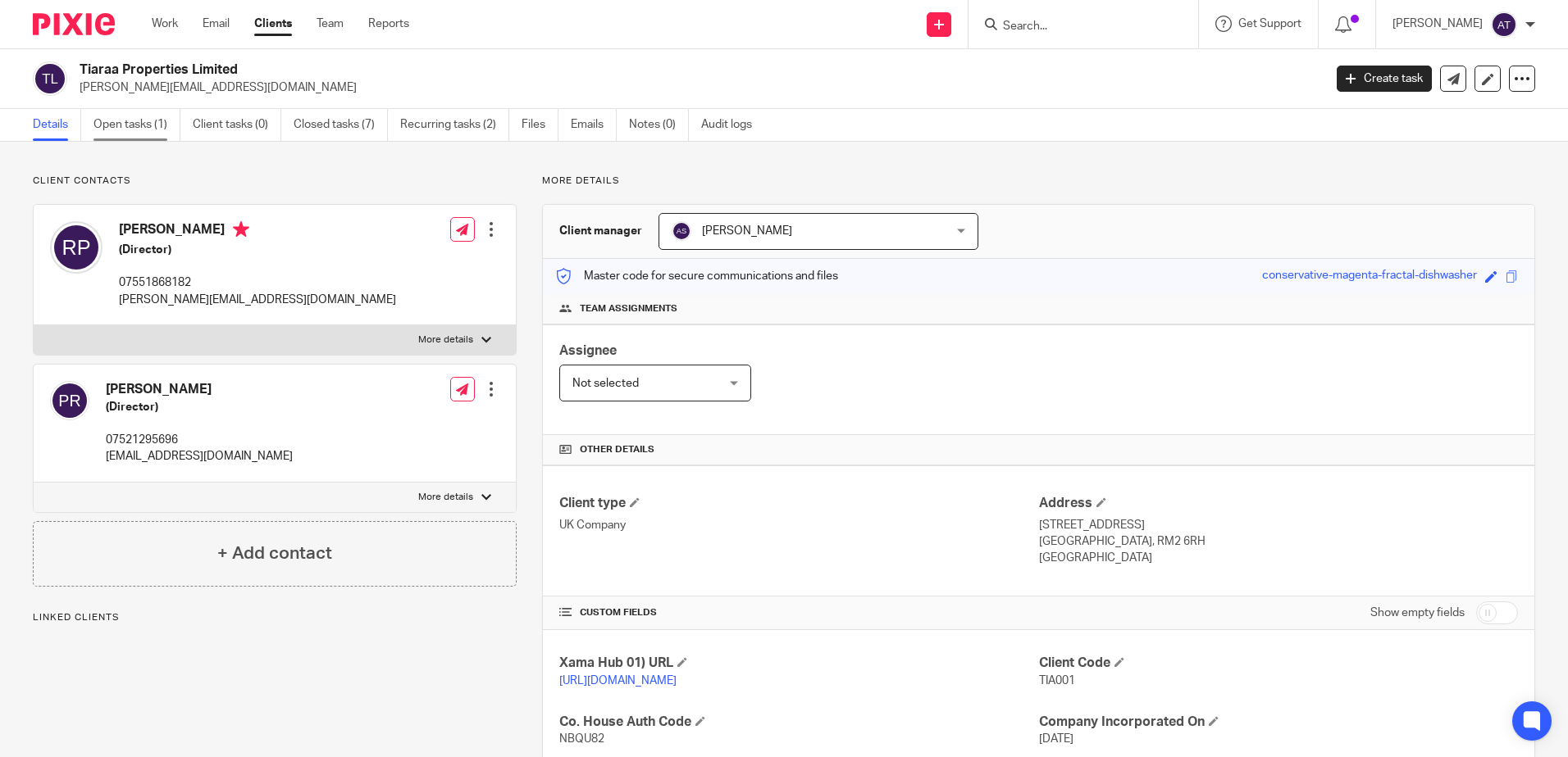
click at [138, 133] on link "Open tasks (1)" at bounding box center [137, 125] width 87 height 32
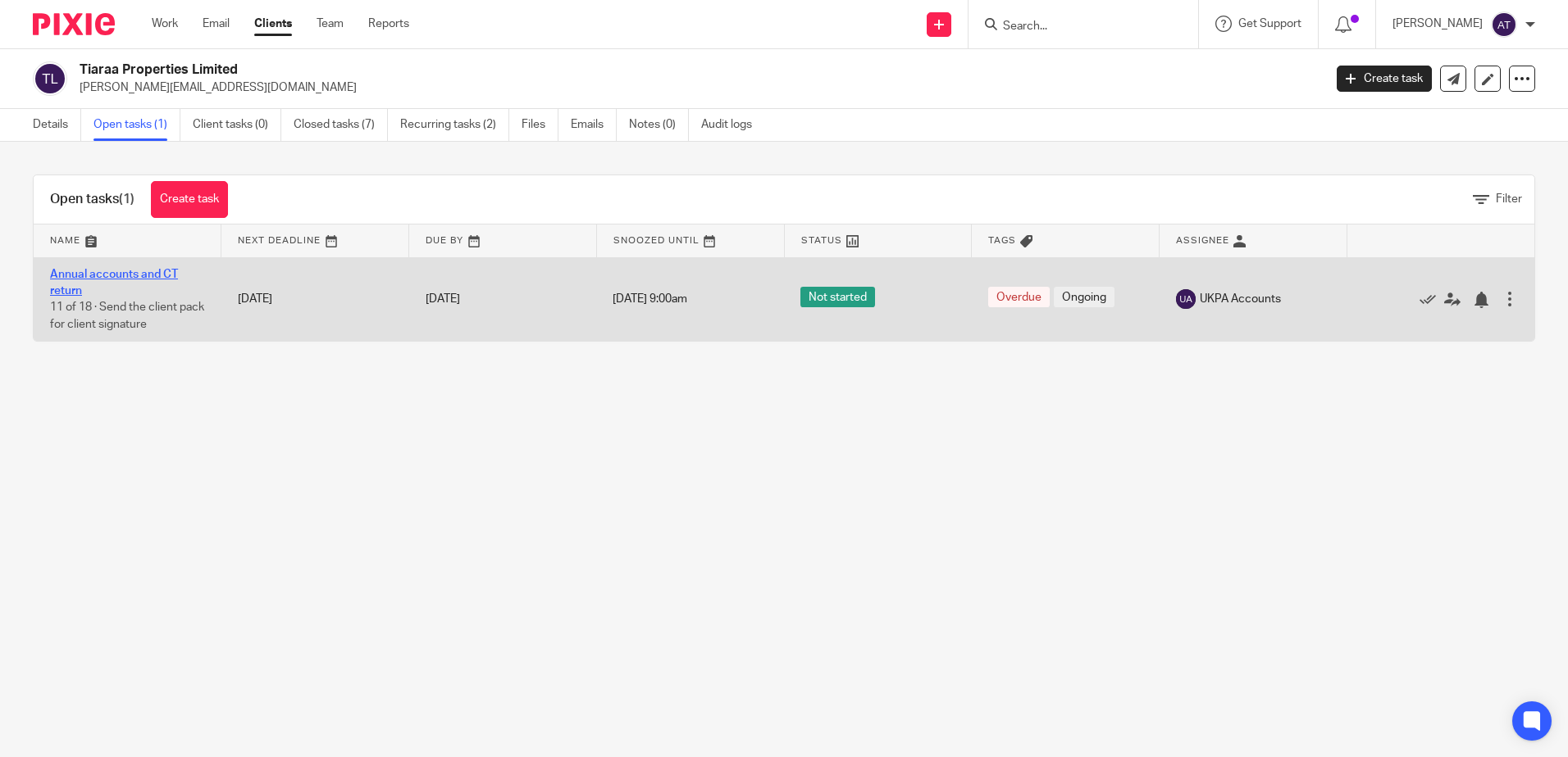
click at [101, 270] on link "Annual accounts and CT return" at bounding box center [115, 282] width 128 height 27
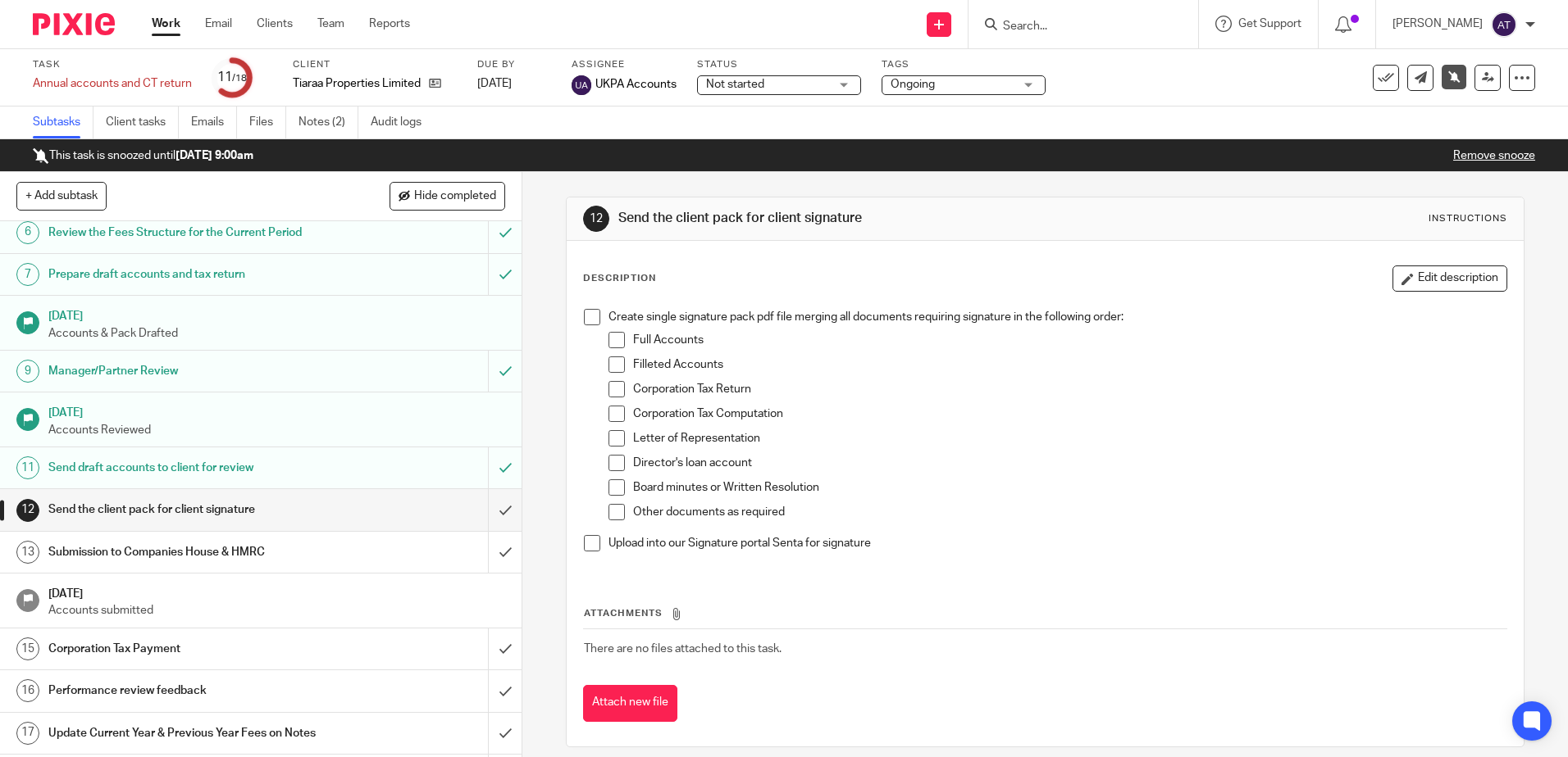
scroll to position [246, 0]
click at [1480, 155] on link "Remove snooze" at bounding box center [1494, 156] width 82 height 12
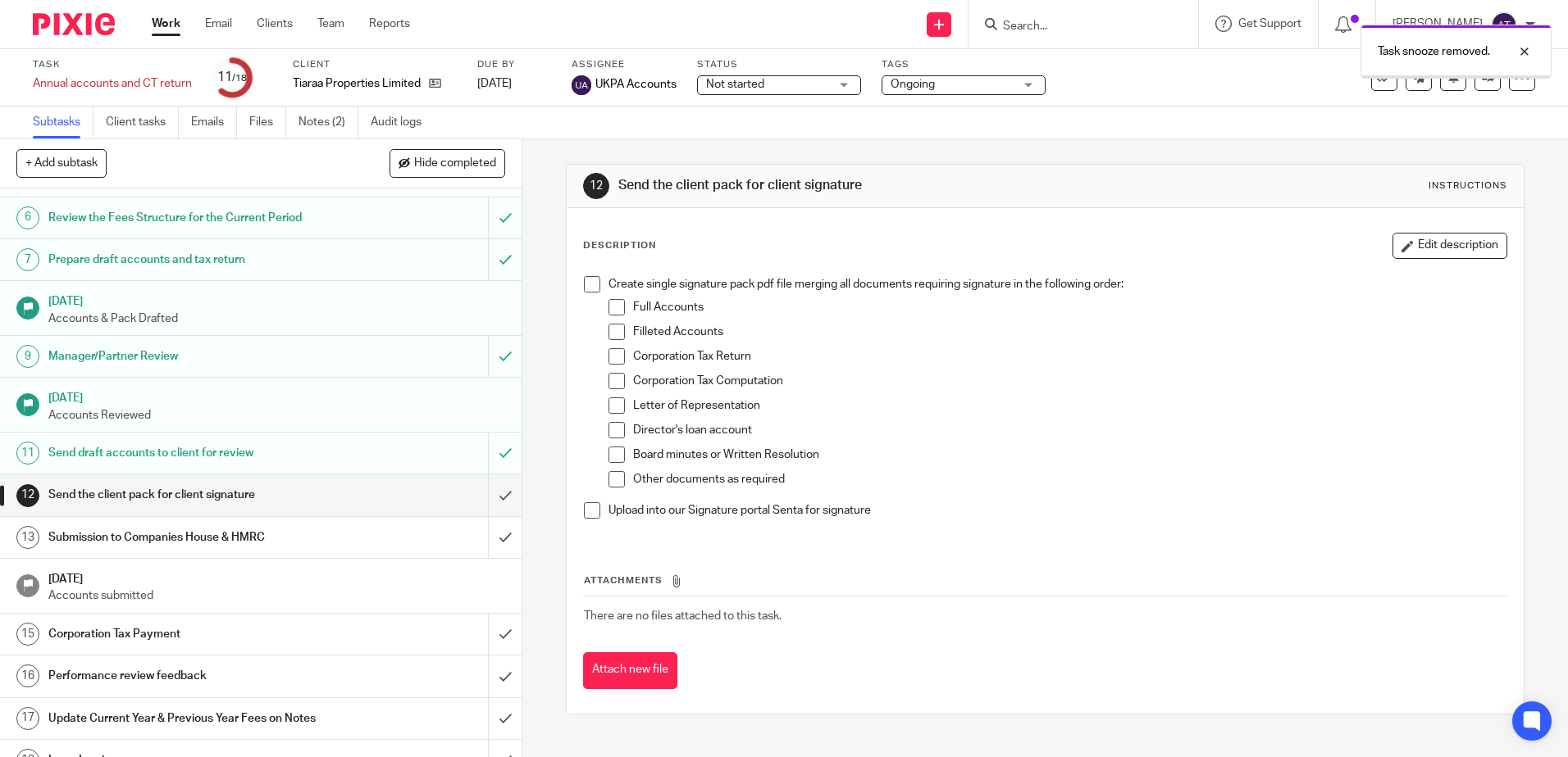
scroll to position [252, 0]
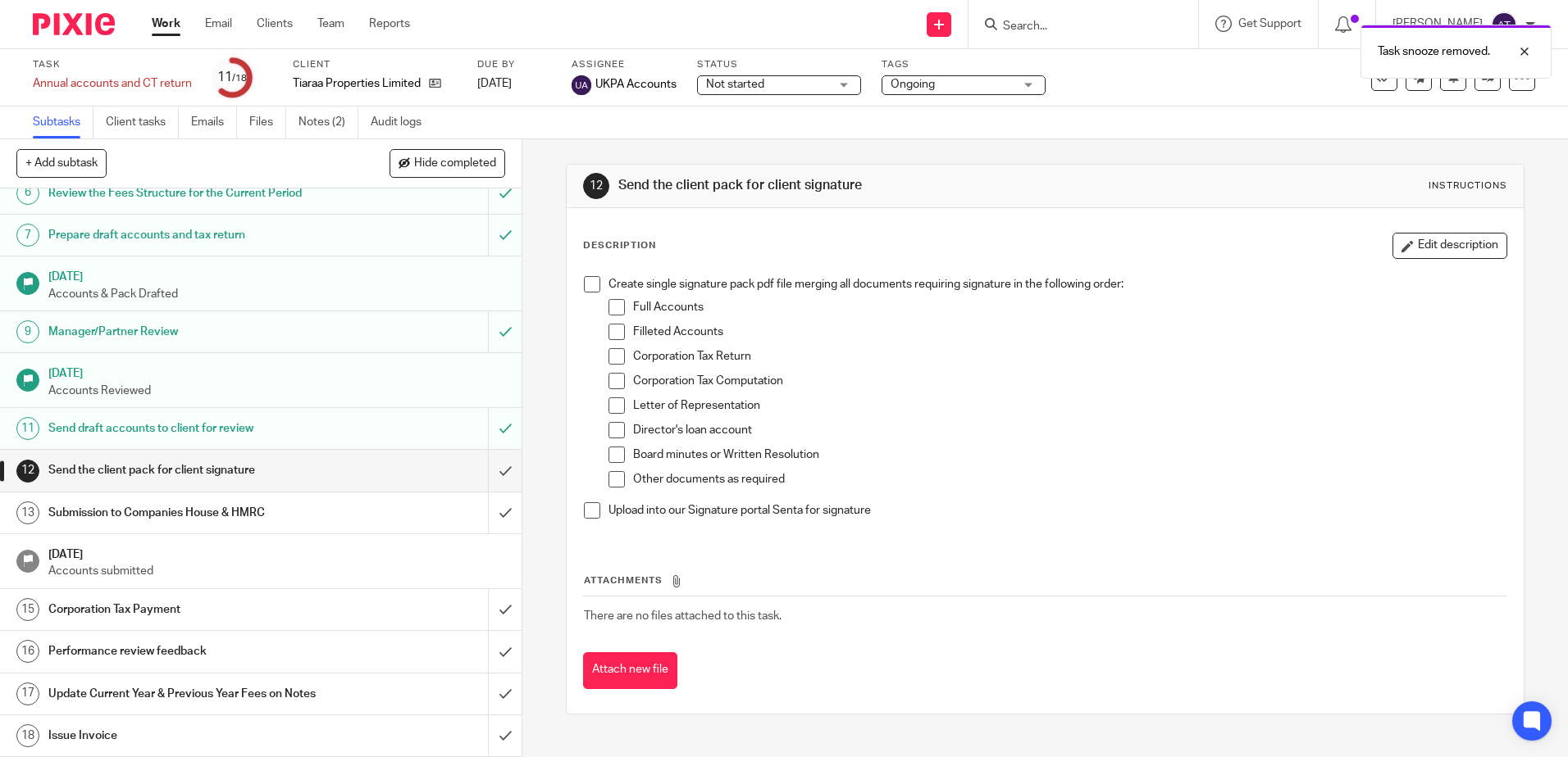
click at [264, 470] on h1 "Send the client pack for client signature" at bounding box center [190, 470] width 282 height 25
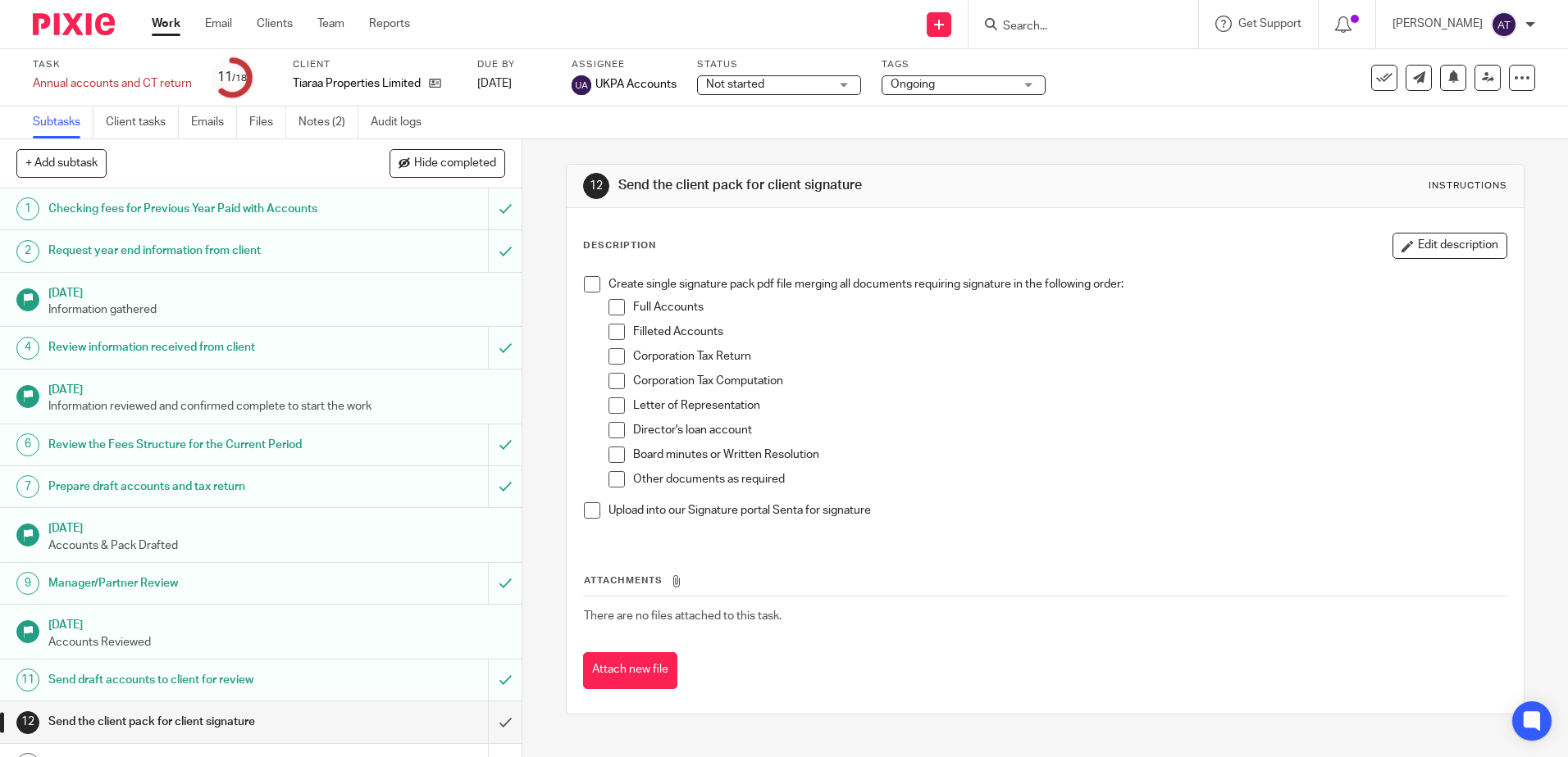
click at [1216, 502] on p "Upload into our Signature portal Senta for signature" at bounding box center [1057, 510] width 898 height 16
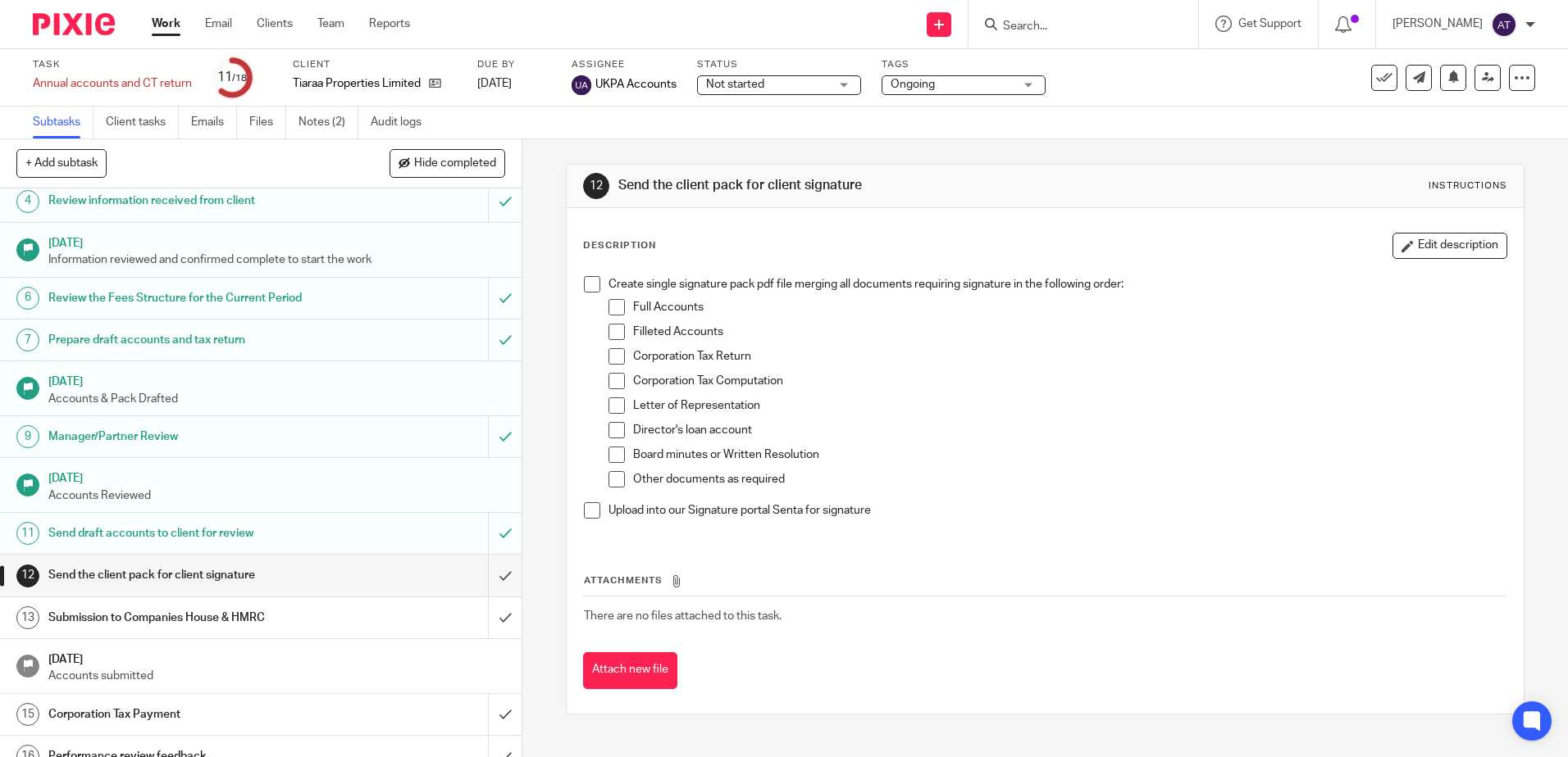
scroll to position [252, 0]
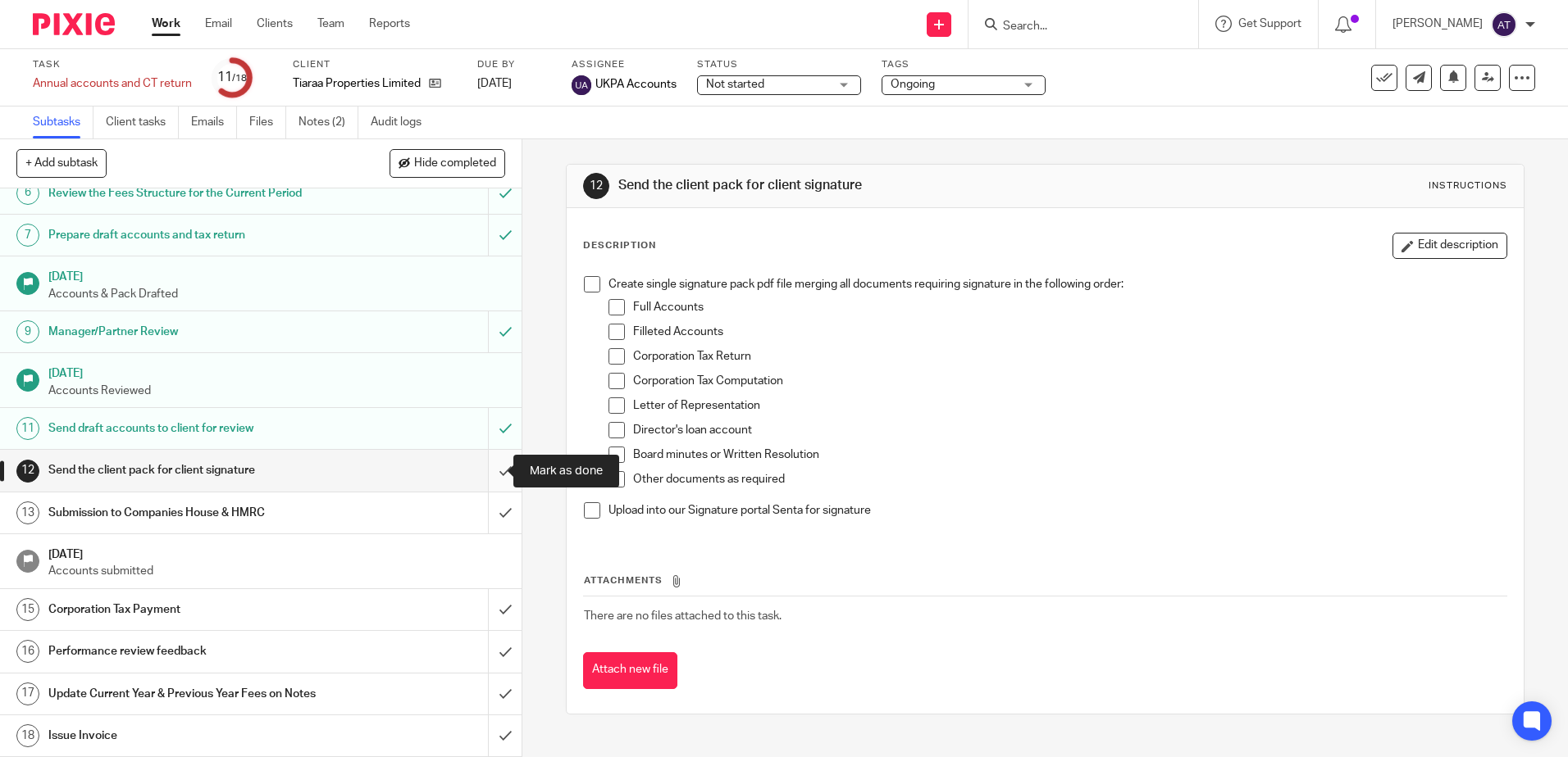
click at [487, 474] on input "submit" at bounding box center [260, 470] width 522 height 41
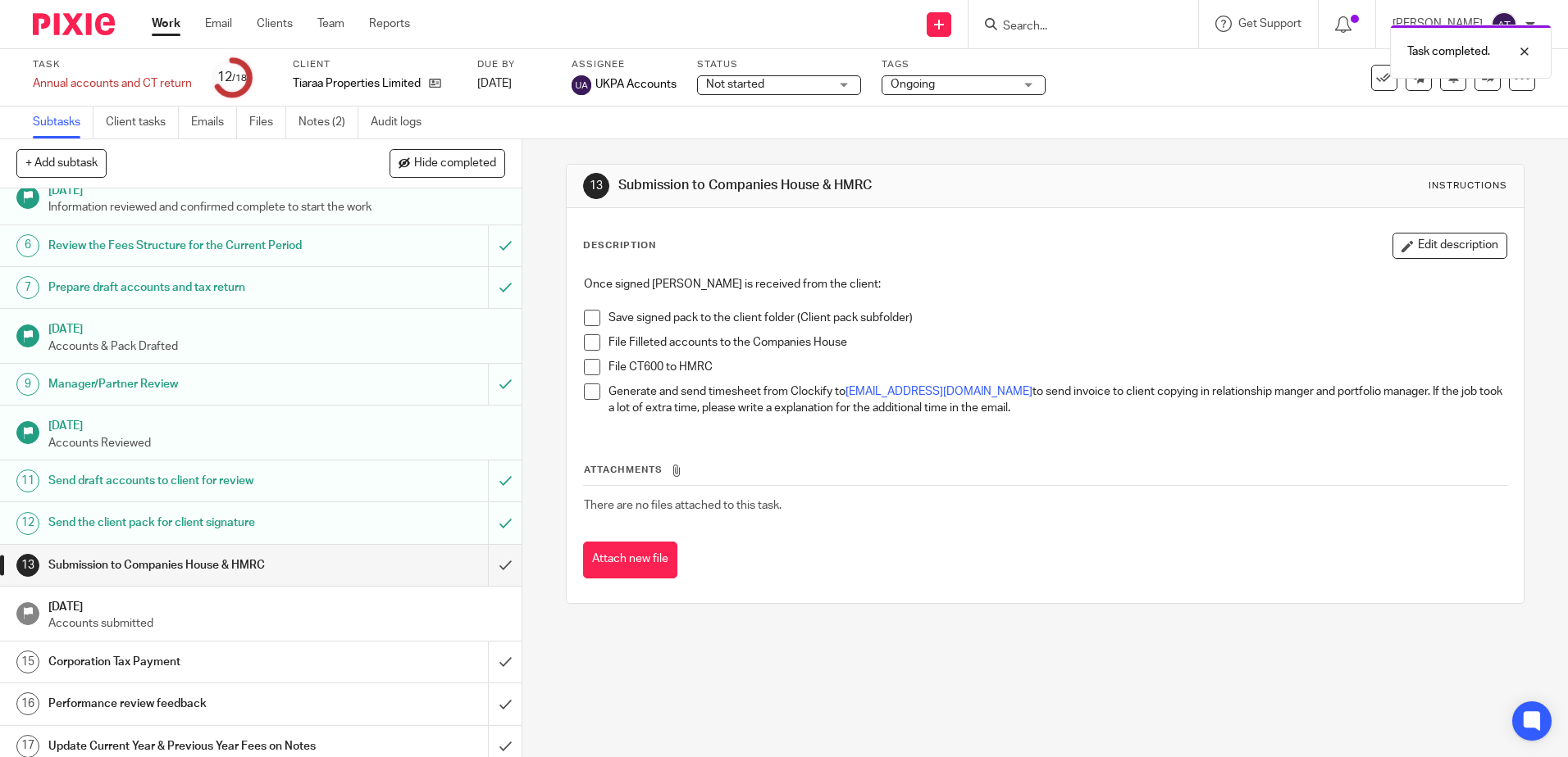
scroll to position [170, 0]
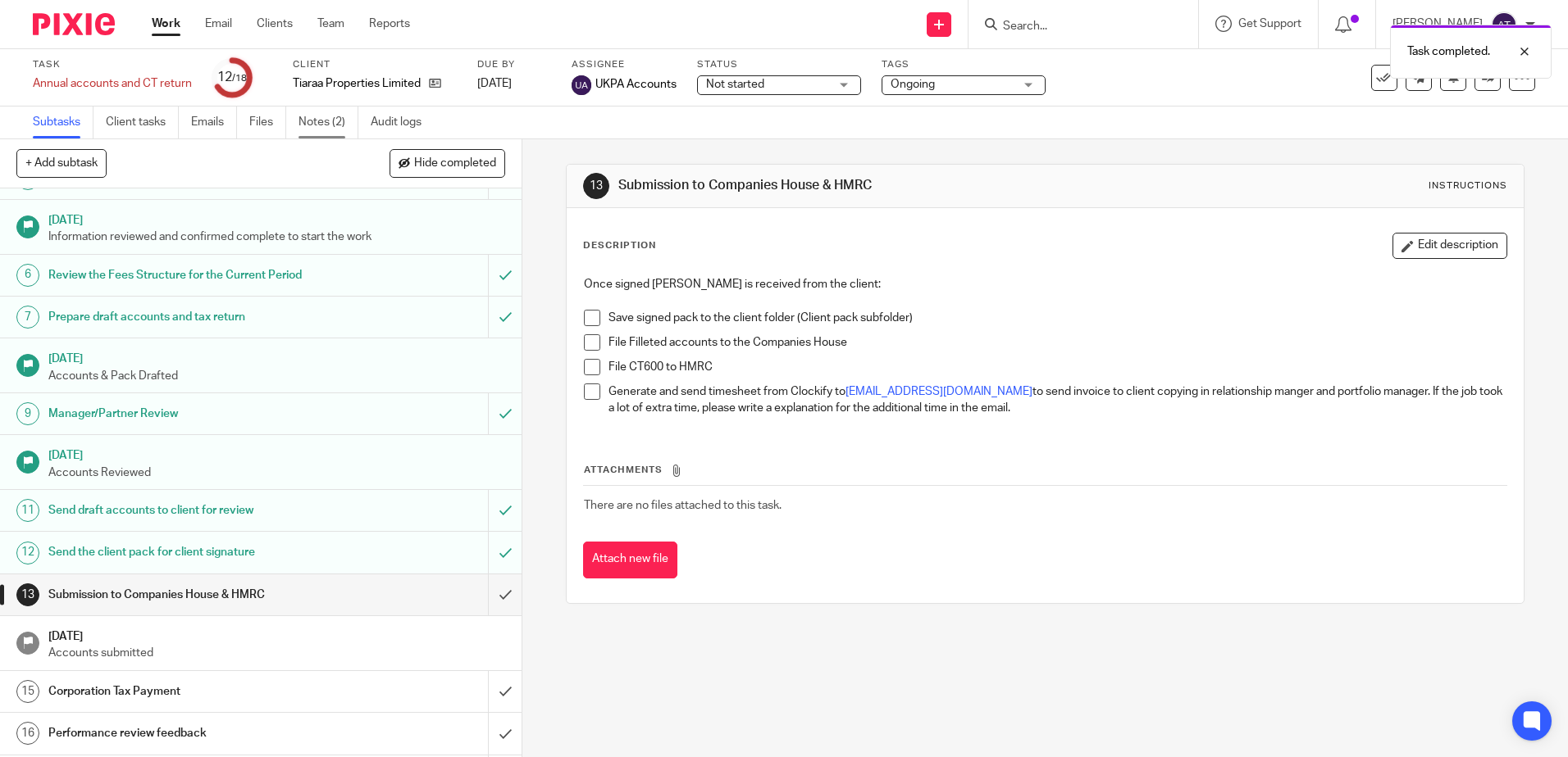
click at [343, 129] on link "Notes (2)" at bounding box center [328, 122] width 60 height 32
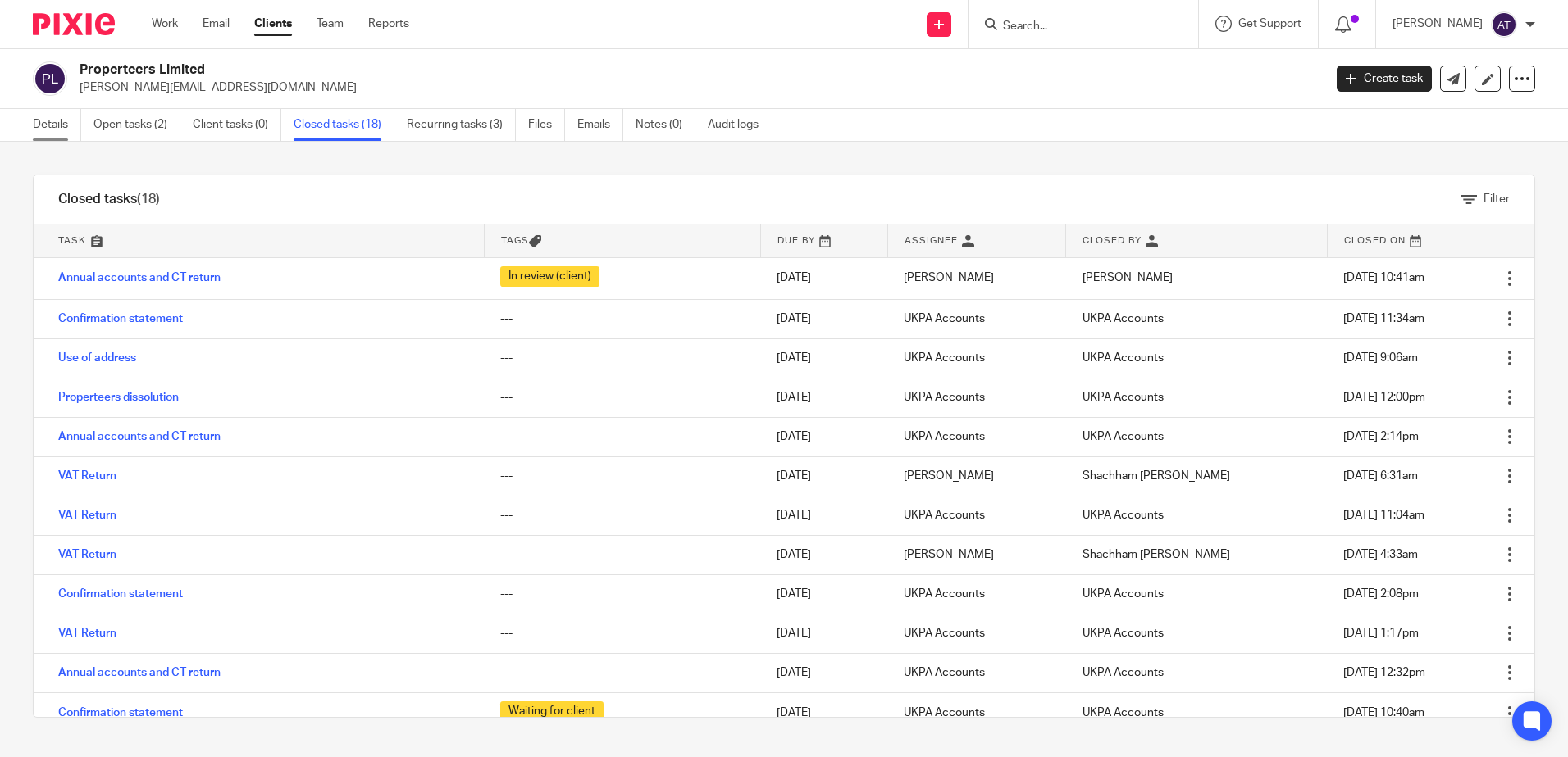
drag, startPoint x: 0, startPoint y: 0, endPoint x: 72, endPoint y: 126, distance: 145.1
click at [72, 126] on link "Details" at bounding box center [57, 125] width 49 height 32
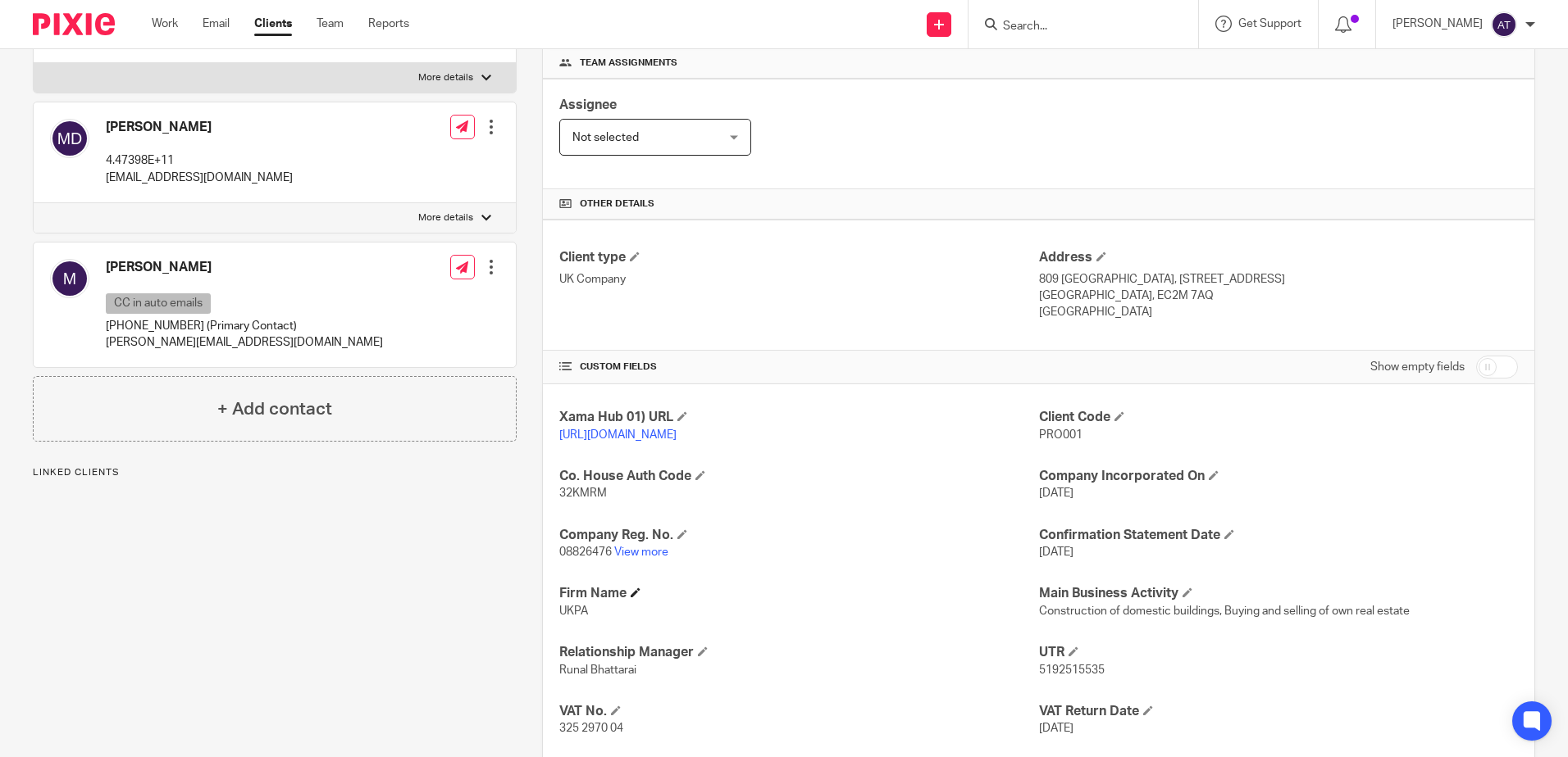
scroll to position [328, 0]
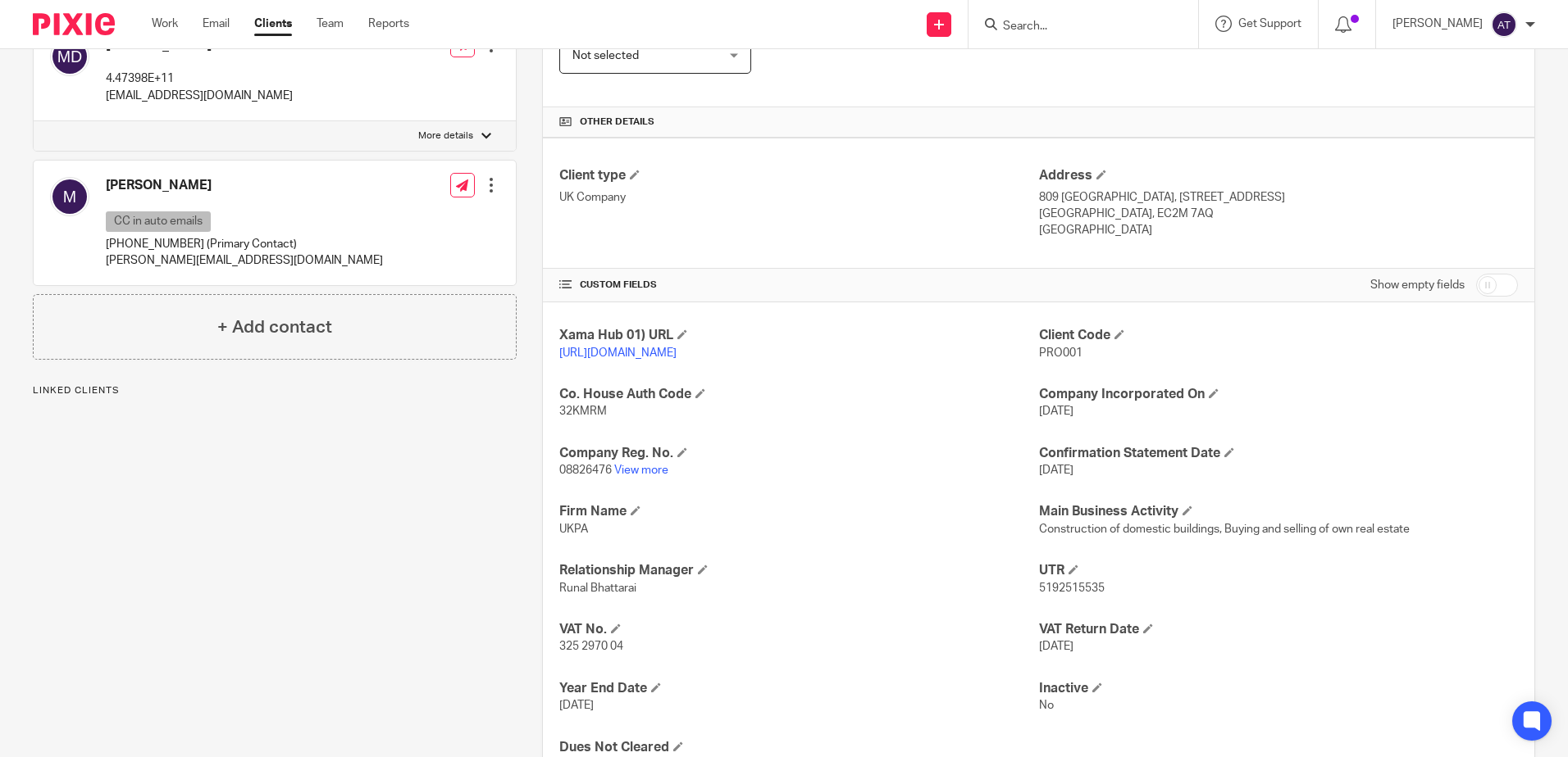
click at [582, 417] on span "32KMRM" at bounding box center [583, 411] width 48 height 12
copy span "32KMRM"
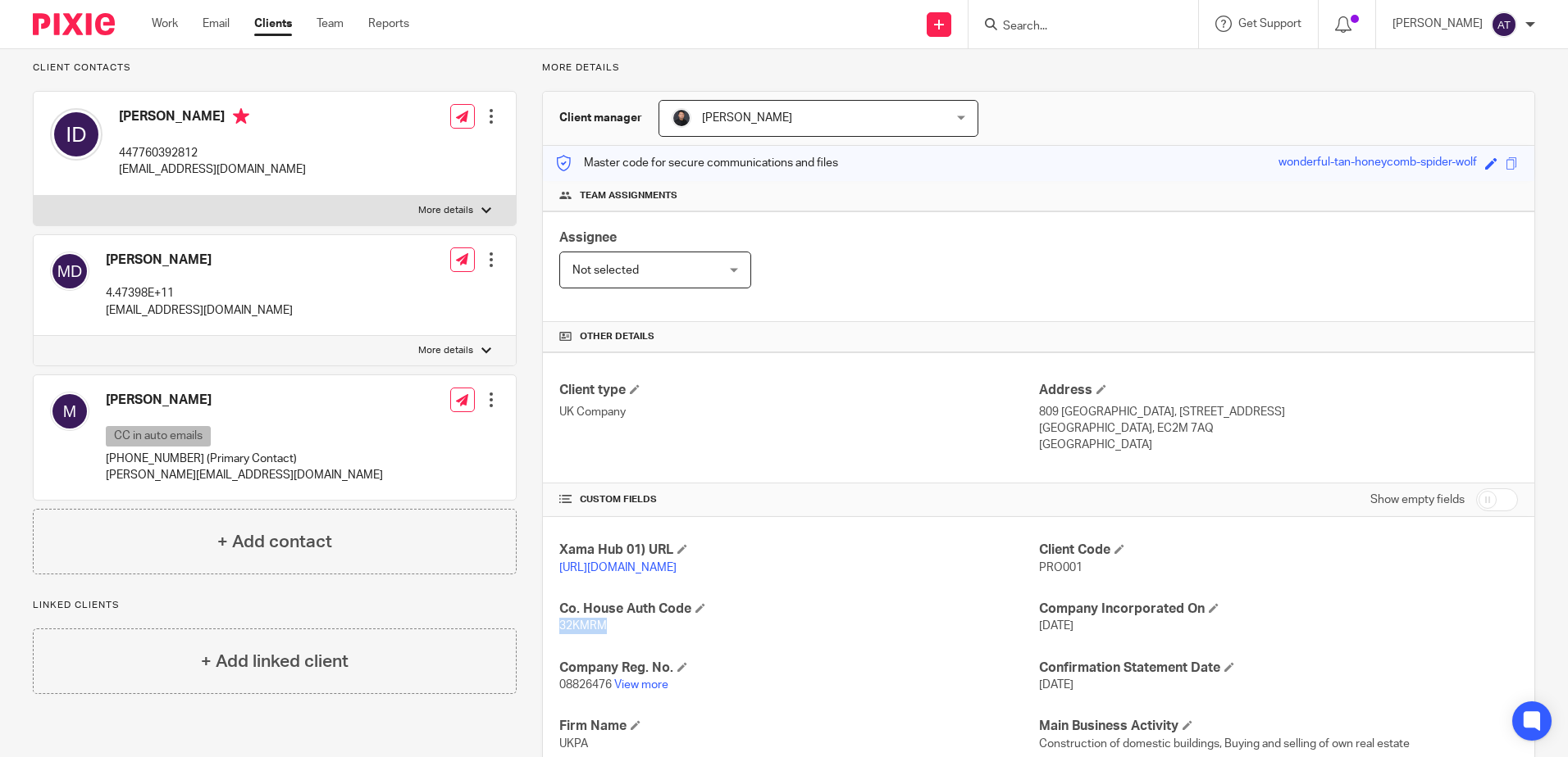
scroll to position [0, 0]
